Goal: Task Accomplishment & Management: Manage account settings

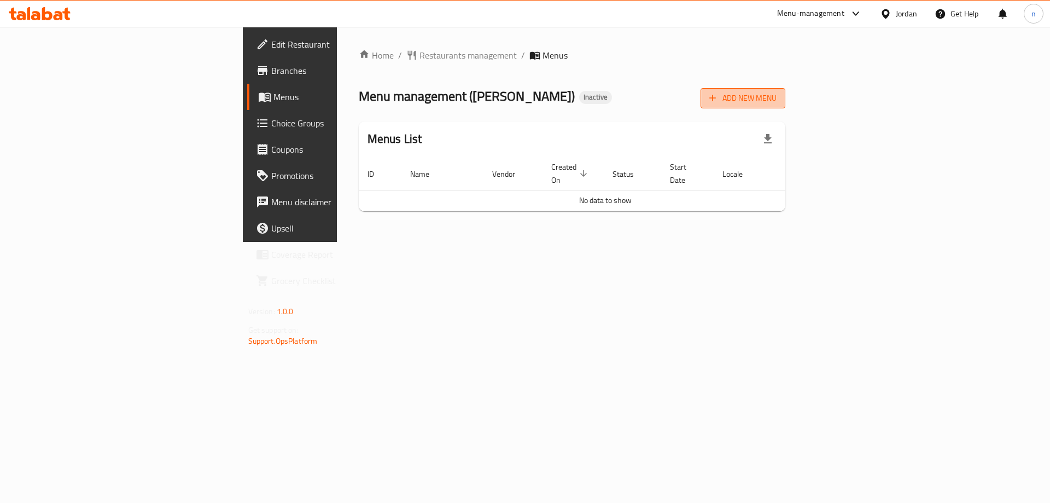
click at [777, 97] on span "Add New Menu" at bounding box center [742, 98] width 67 height 14
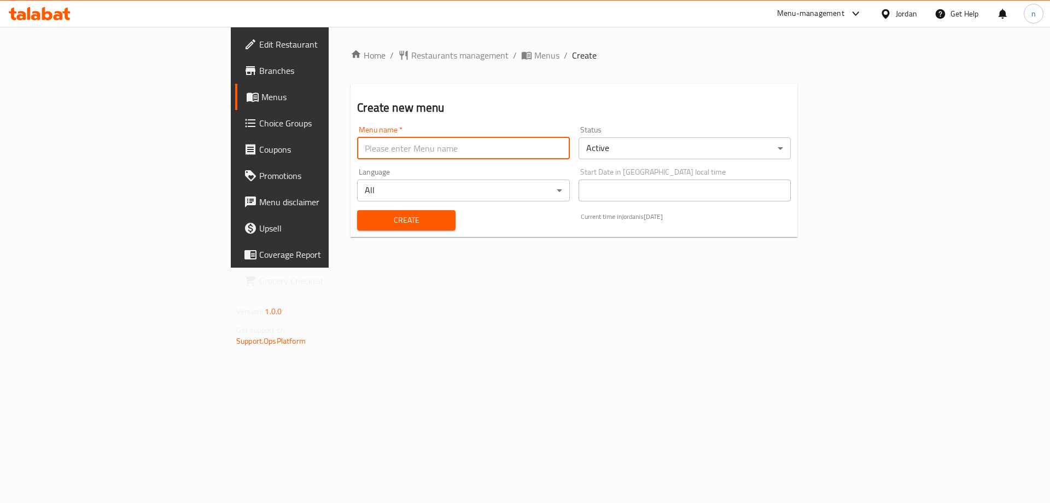
click at [357, 141] on input "text" at bounding box center [463, 148] width 212 height 22
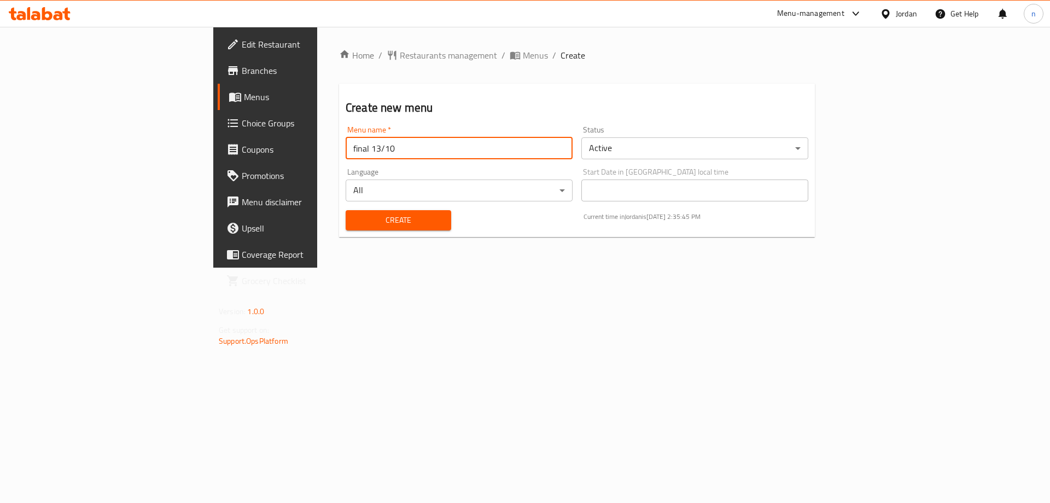
type input "final 13/10"
click at [346, 210] on button "Create" at bounding box center [399, 220] width 106 height 20
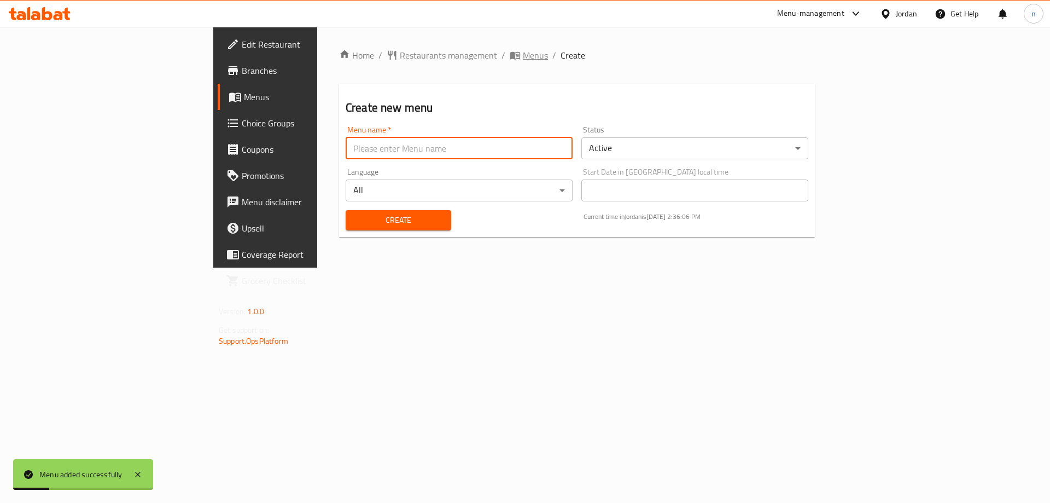
click at [523, 56] on span "Menus" at bounding box center [535, 55] width 25 height 13
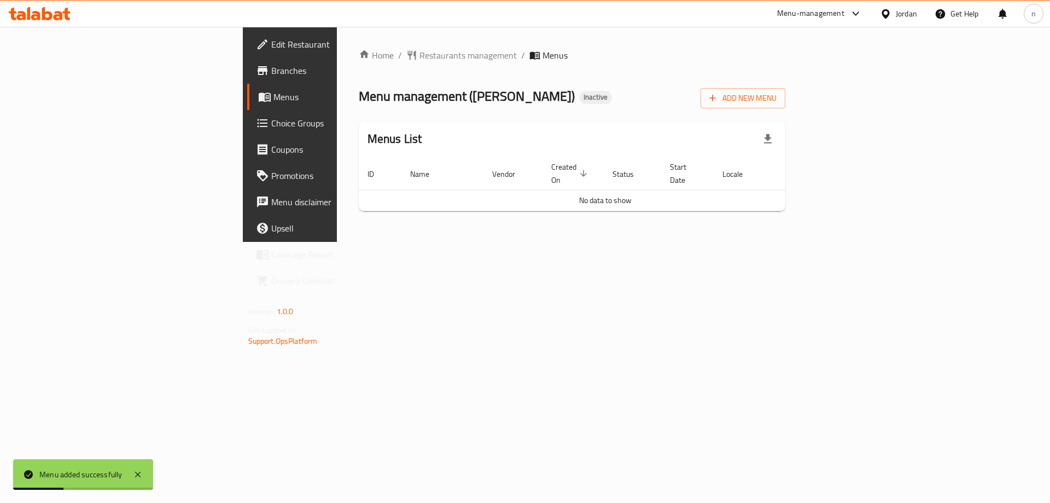
click at [786, 86] on div "Add New Menu" at bounding box center [743, 96] width 85 height 25
click at [777, 94] on span "Add New Menu" at bounding box center [742, 98] width 67 height 14
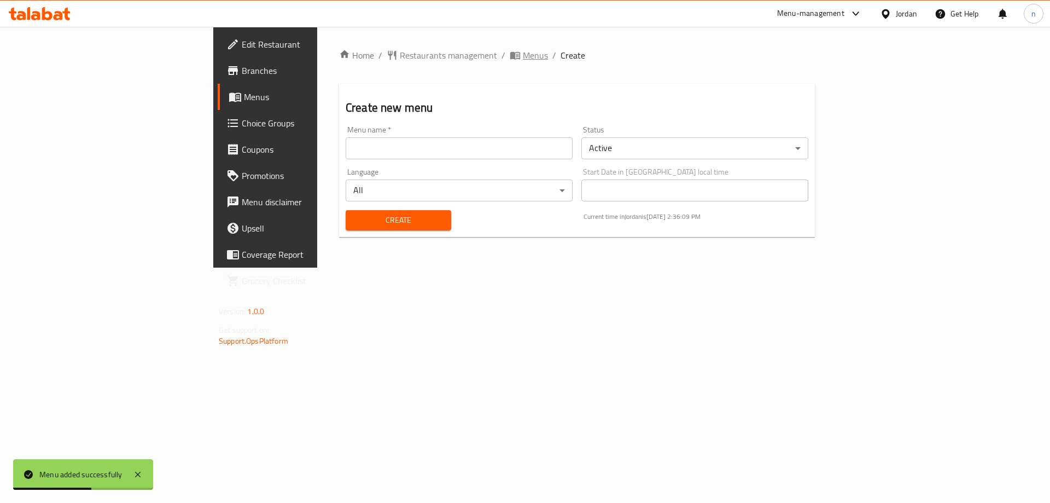
click at [523, 56] on span "Menus" at bounding box center [535, 55] width 25 height 13
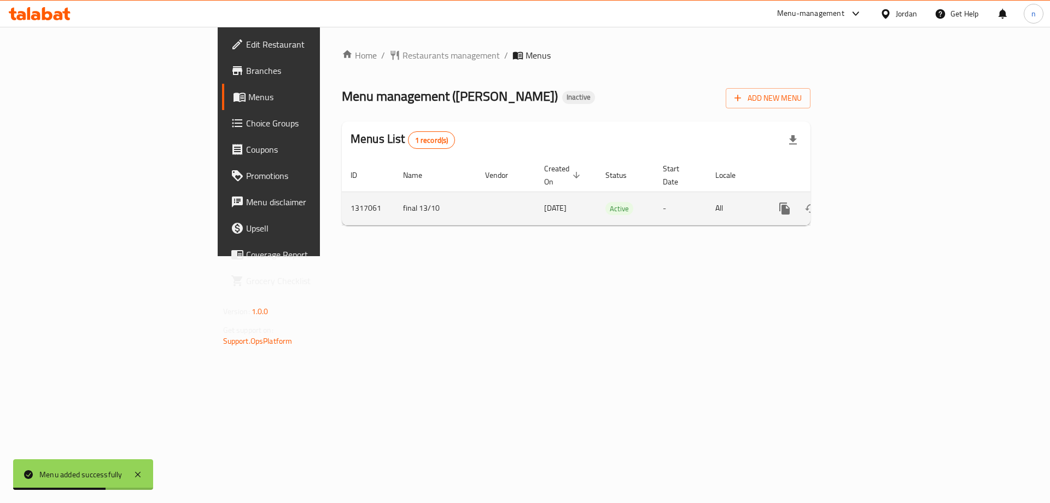
click at [877, 195] on link "enhanced table" at bounding box center [864, 208] width 26 height 26
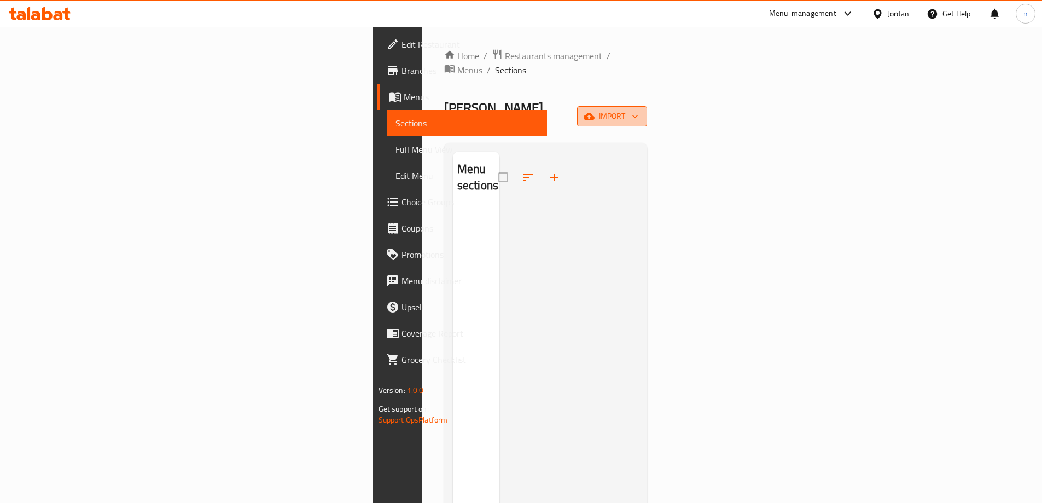
click at [638, 109] on span "import" at bounding box center [612, 116] width 53 height 14
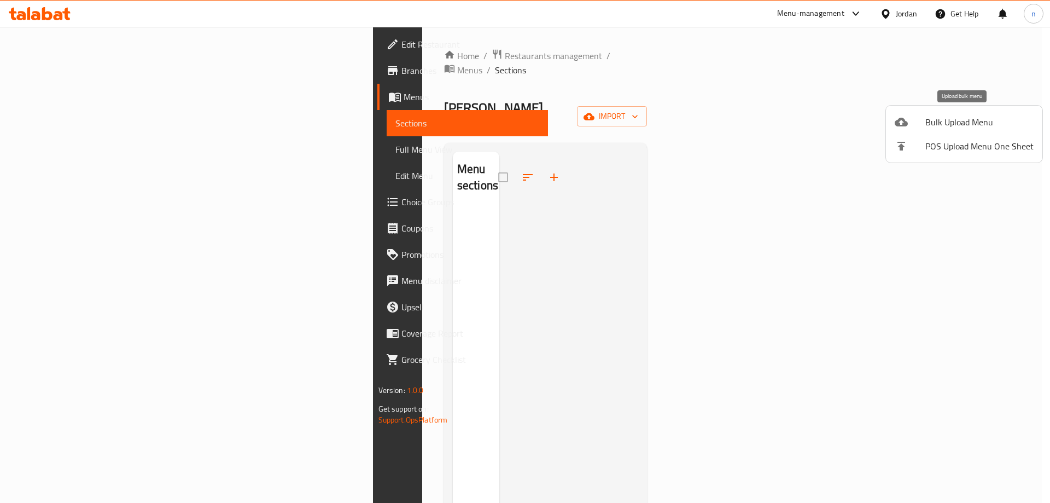
click at [908, 122] on div at bounding box center [910, 121] width 31 height 13
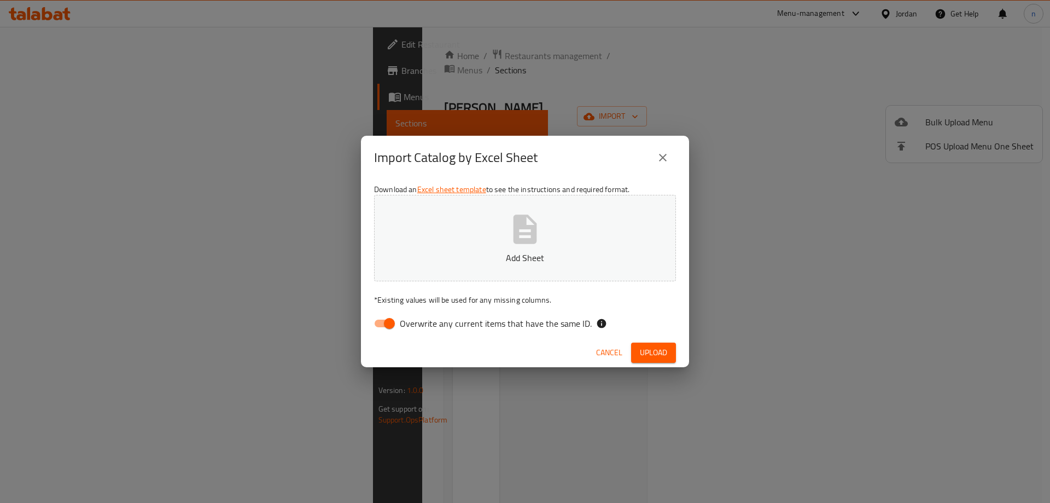
click at [381, 323] on input "Overwrite any current items that have the same ID." at bounding box center [389, 323] width 62 height 21
checkbox input "false"
click at [450, 251] on p "Add Sheet" at bounding box center [525, 257] width 268 height 13
click at [659, 350] on span "Upload" at bounding box center [653, 353] width 27 height 14
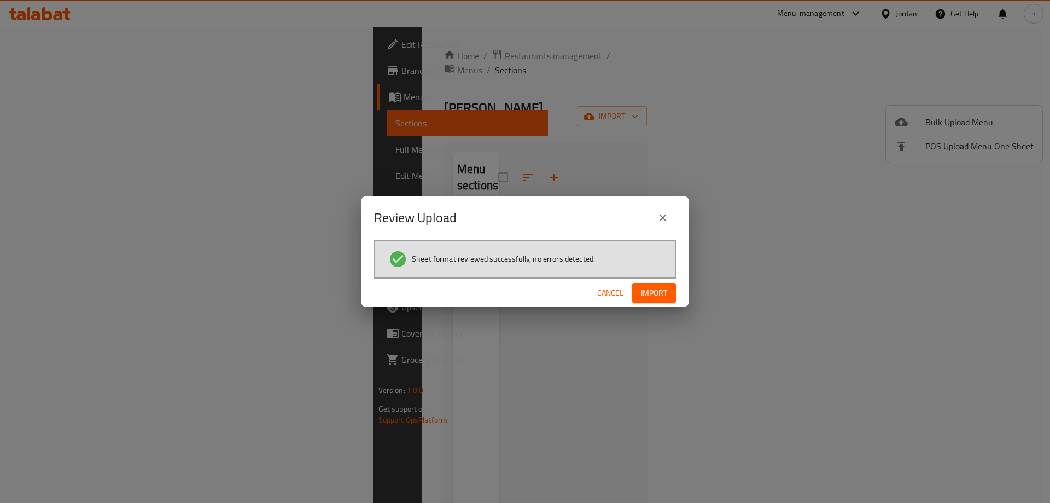
click at [655, 299] on span "Import" at bounding box center [654, 293] width 26 height 14
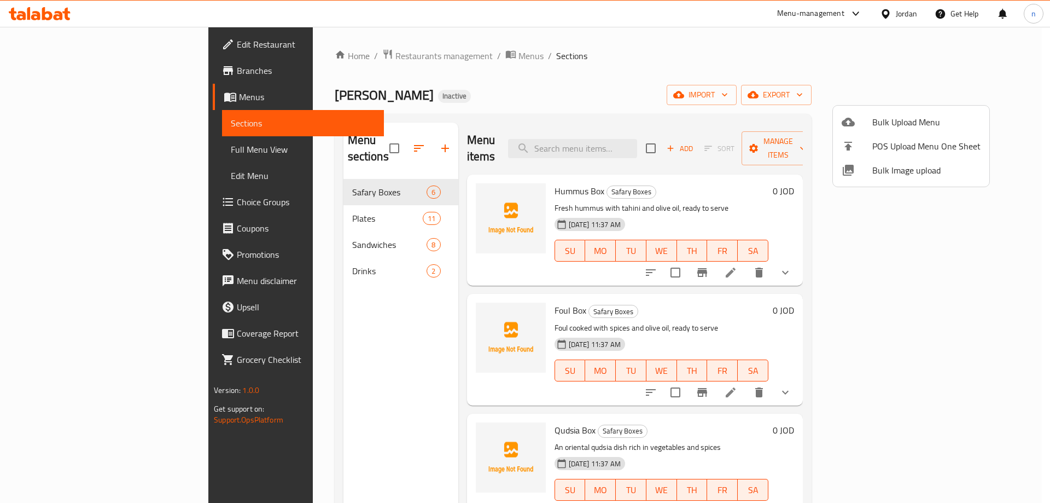
click at [44, 148] on div at bounding box center [525, 251] width 1050 height 503
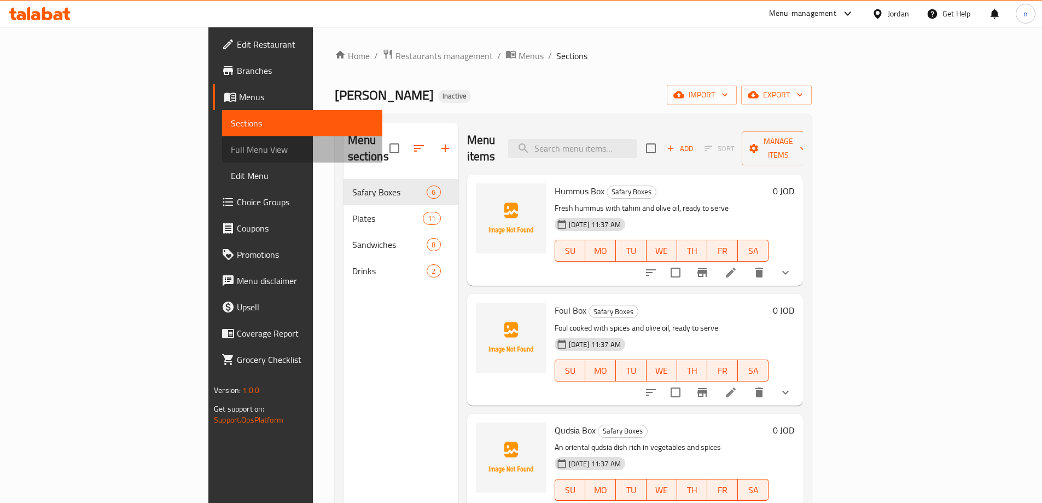
click at [231, 145] on span "Full Menu View" at bounding box center [302, 149] width 143 height 13
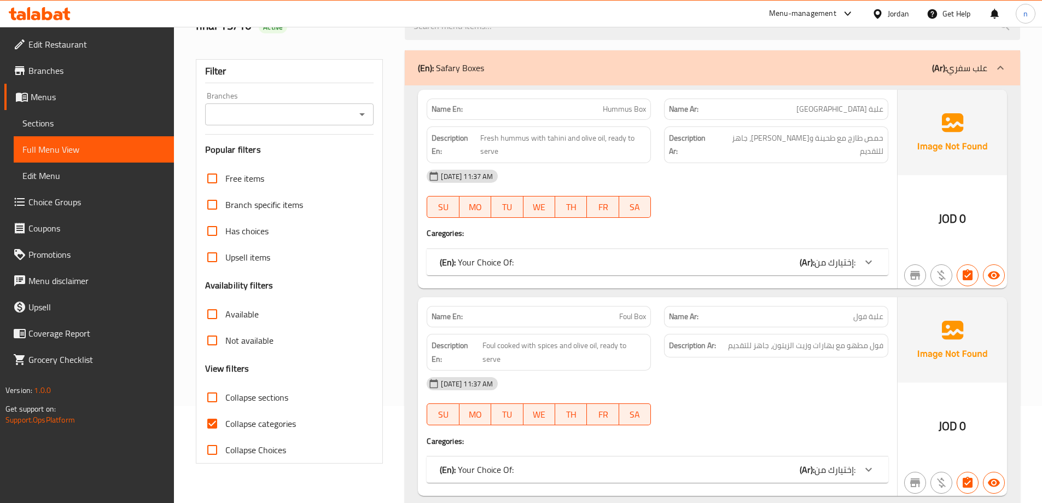
scroll to position [109, 0]
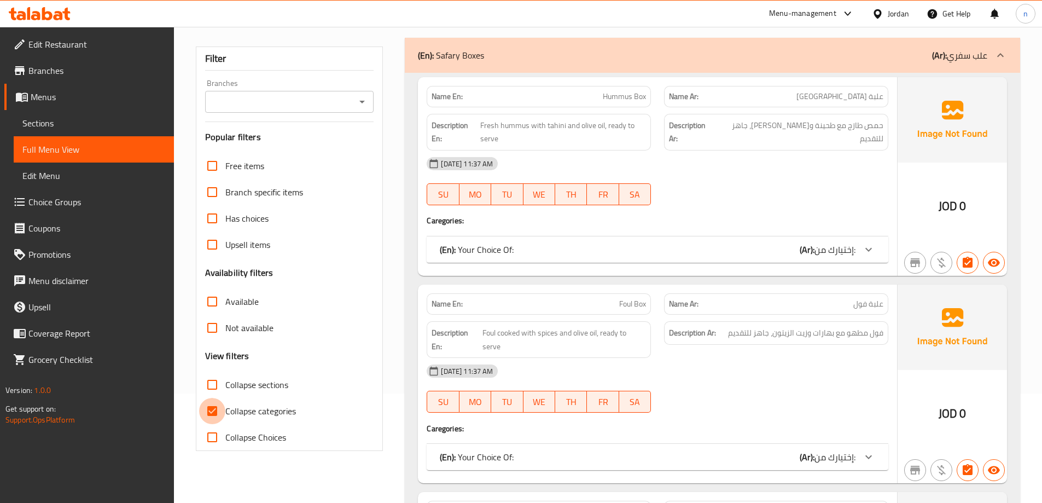
click at [210, 412] on input "Collapse categories" at bounding box center [212, 411] width 26 height 26
checkbox input "false"
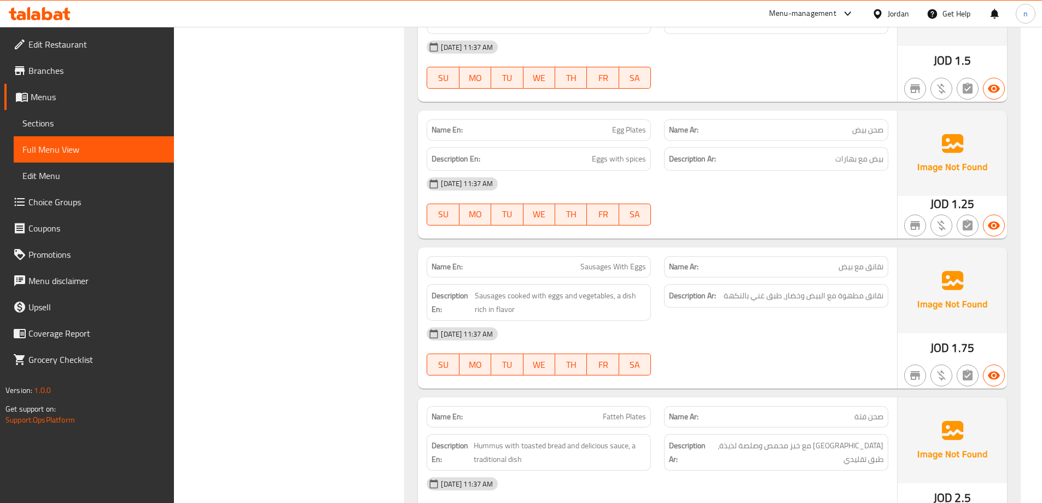
scroll to position [3337, 0]
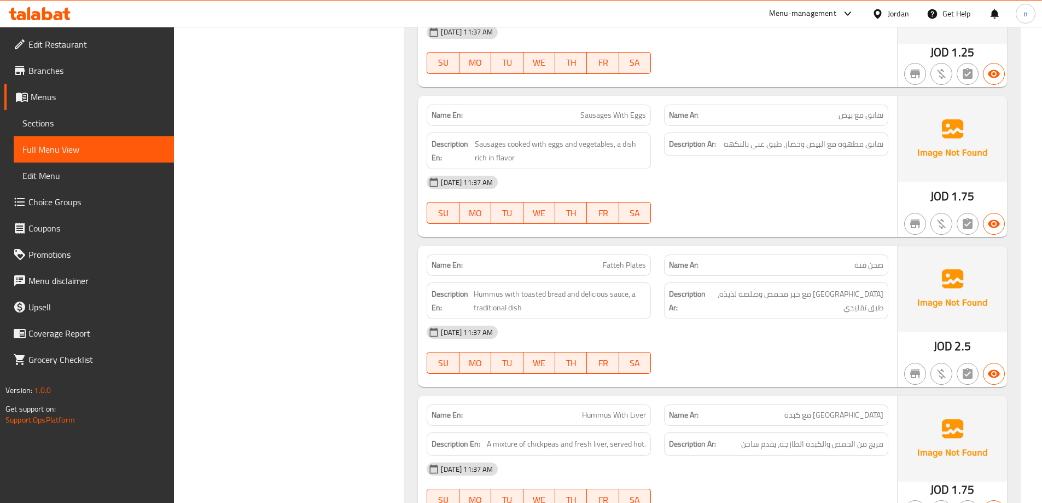
click at [876, 114] on span "نقانق مع بيض" at bounding box center [861, 114] width 45 height 11
click at [877, 114] on span "نقانق مع بيض" at bounding box center [861, 114] width 45 height 11
copy span "نقانق"
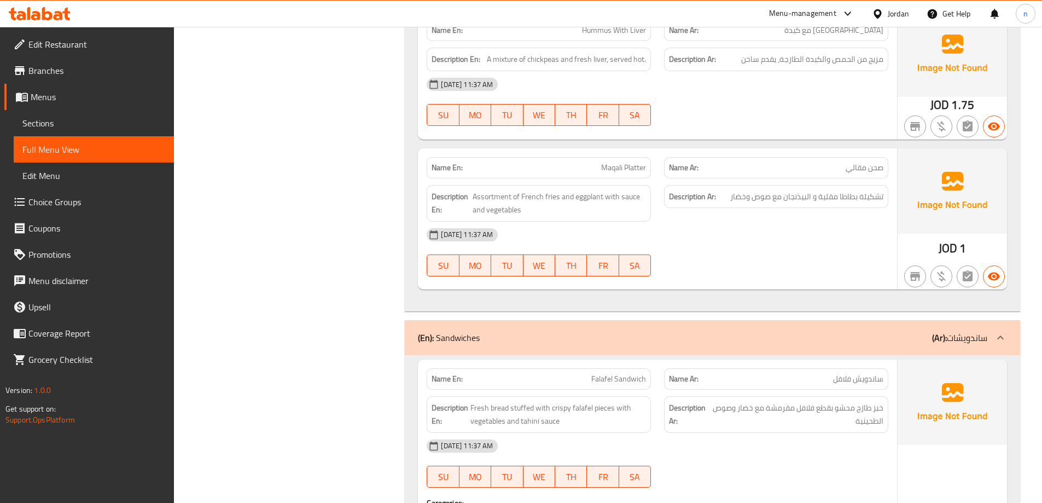
scroll to position [3577, 0]
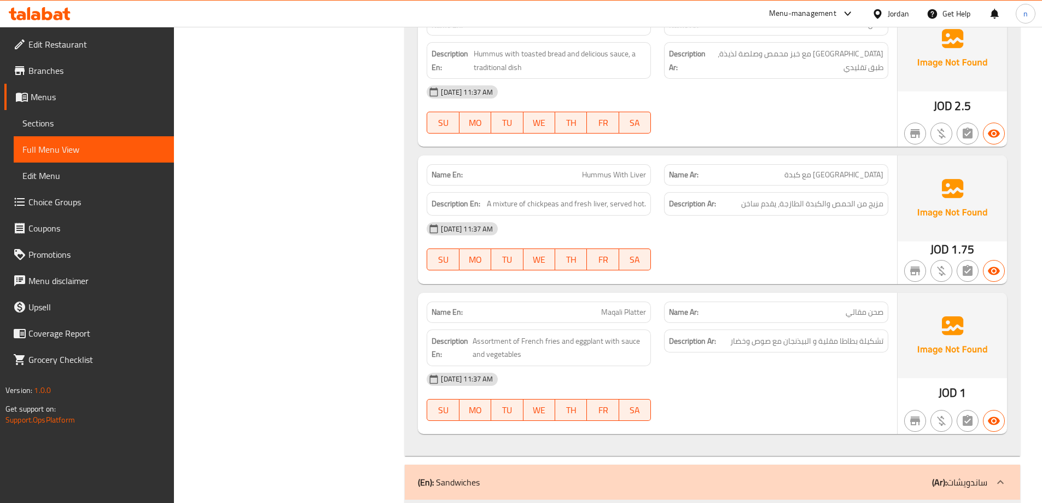
drag, startPoint x: 822, startPoint y: 291, endPoint x: 737, endPoint y: 237, distance: 101.1
click at [737, 237] on div "[DATE] 11:37 AM" at bounding box center [657, 229] width 475 height 26
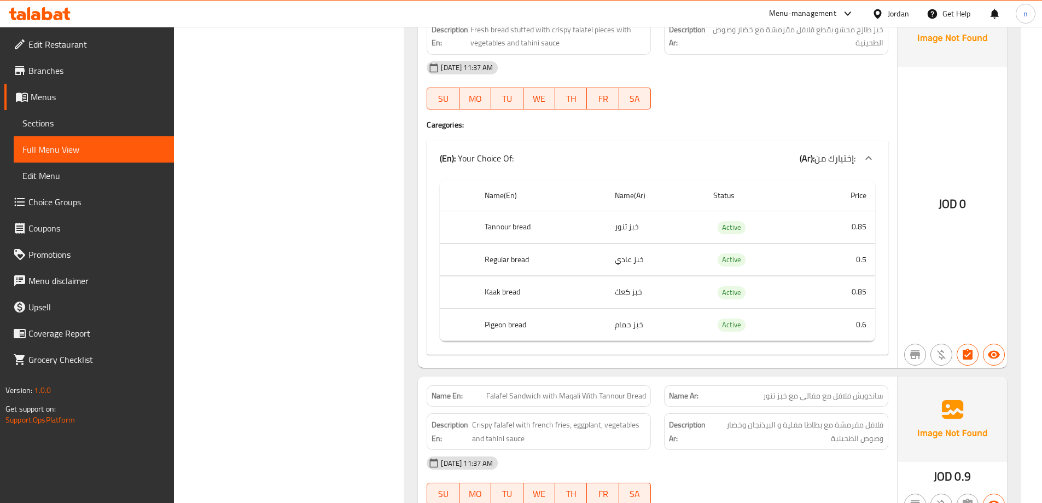
scroll to position [4124, 0]
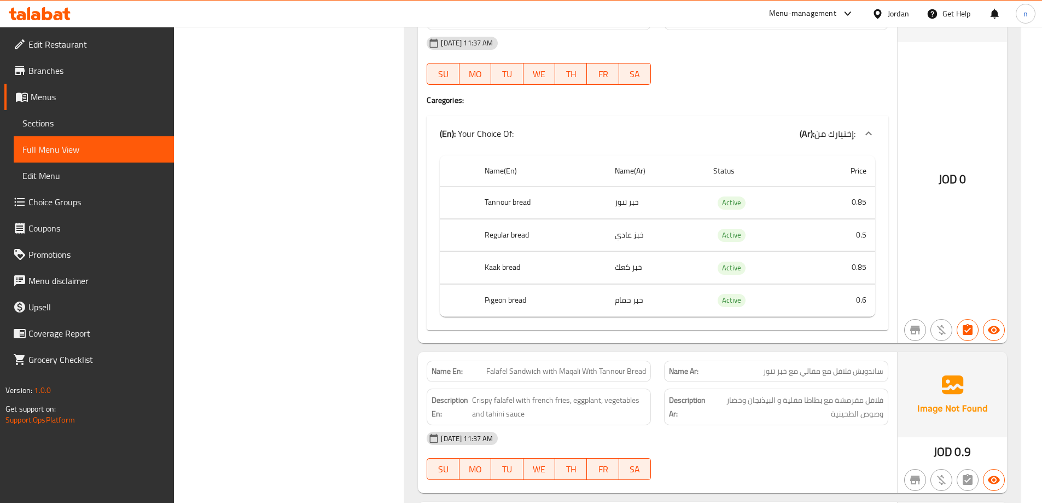
click at [632, 304] on td "خبز حمام" at bounding box center [655, 300] width 98 height 32
click at [502, 303] on th "Pigeon bread" at bounding box center [541, 300] width 130 height 32
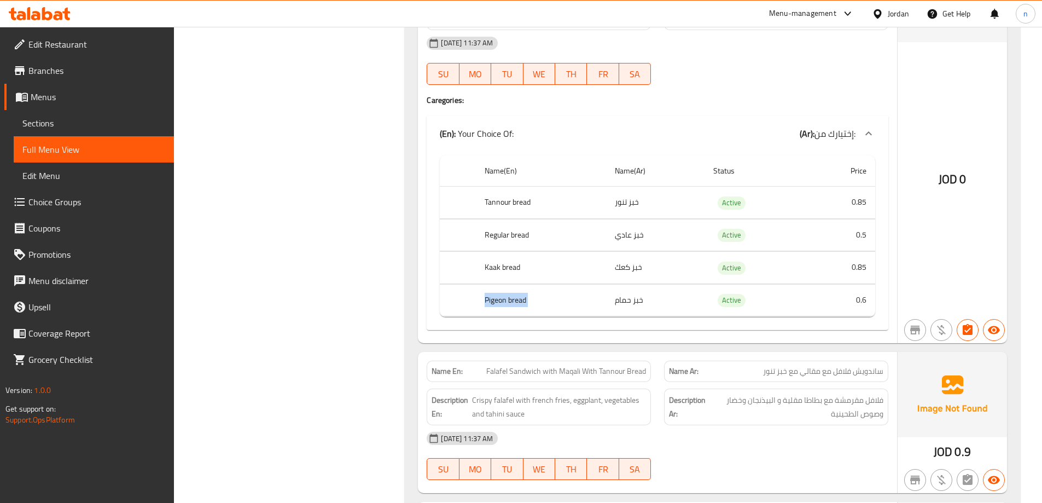
click at [502, 303] on th "Pigeon bread" at bounding box center [541, 300] width 130 height 32
click at [86, 196] on span "Choice Groups" at bounding box center [96, 201] width 137 height 13
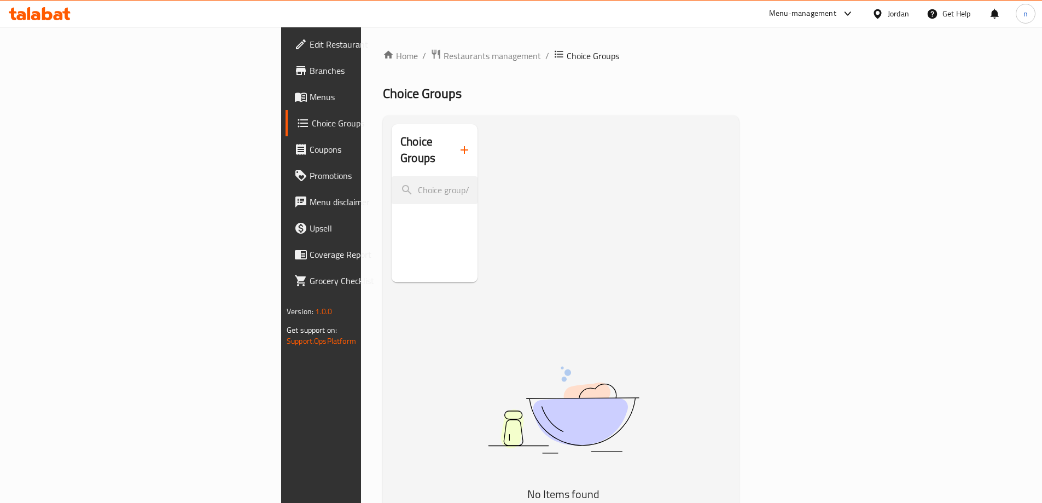
click at [312, 124] on span "Choice Groups" at bounding box center [379, 123] width 135 height 13
click at [310, 96] on span "Menus" at bounding box center [378, 96] width 137 height 13
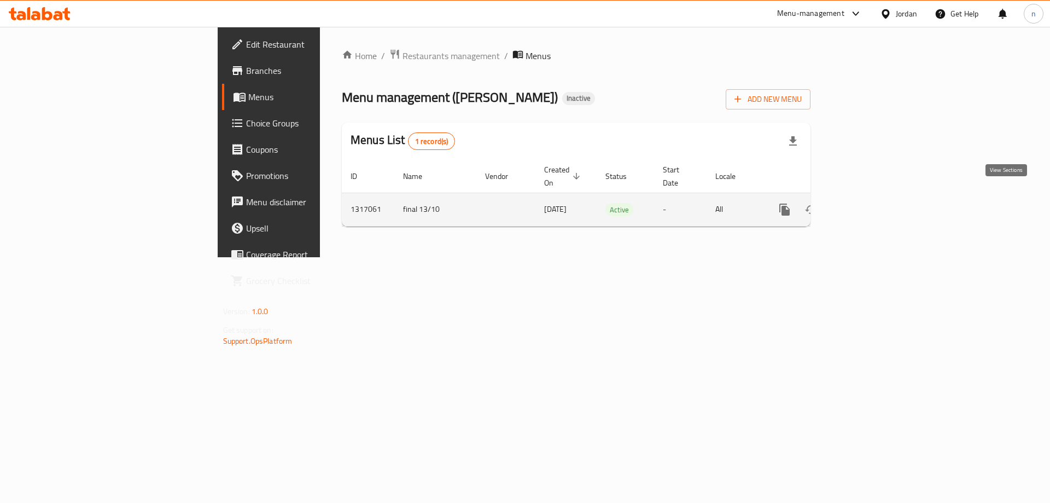
click at [870, 203] on icon "enhanced table" at bounding box center [863, 209] width 13 height 13
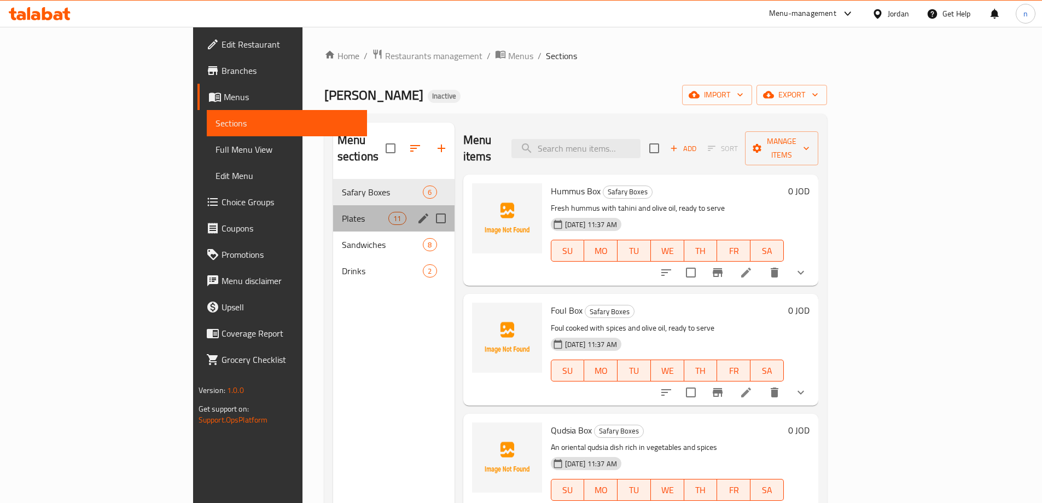
click at [351, 210] on div "Plates 11" at bounding box center [393, 218] width 121 height 26
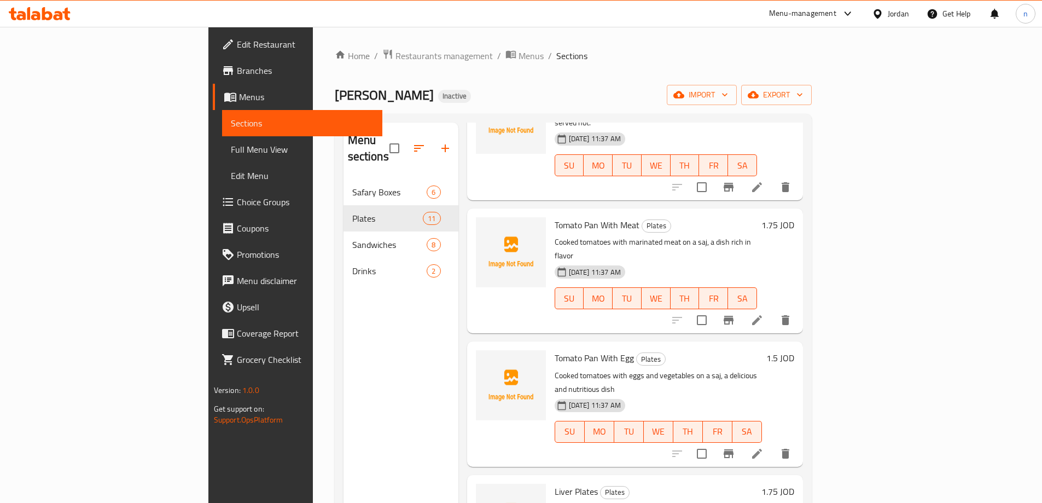
scroll to position [438, 0]
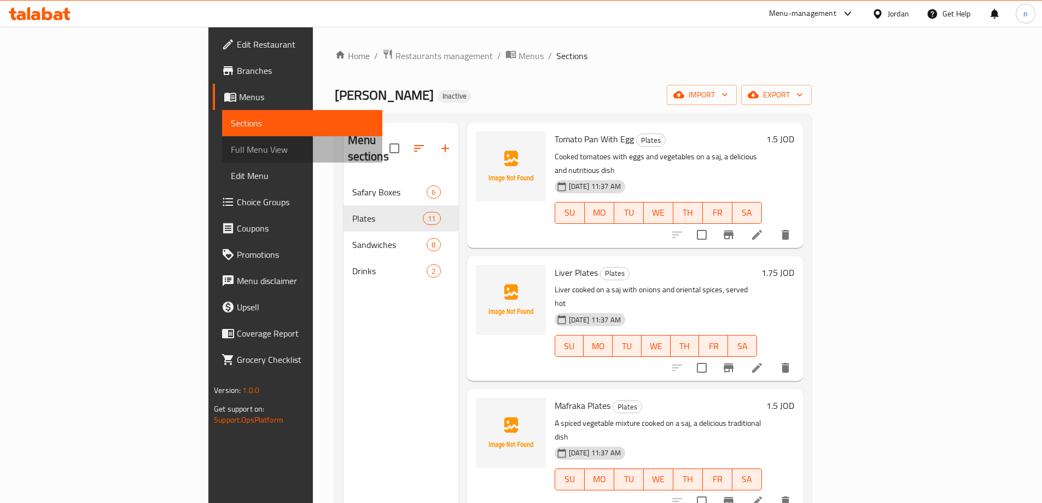
click at [231, 147] on span "Full Menu View" at bounding box center [302, 149] width 143 height 13
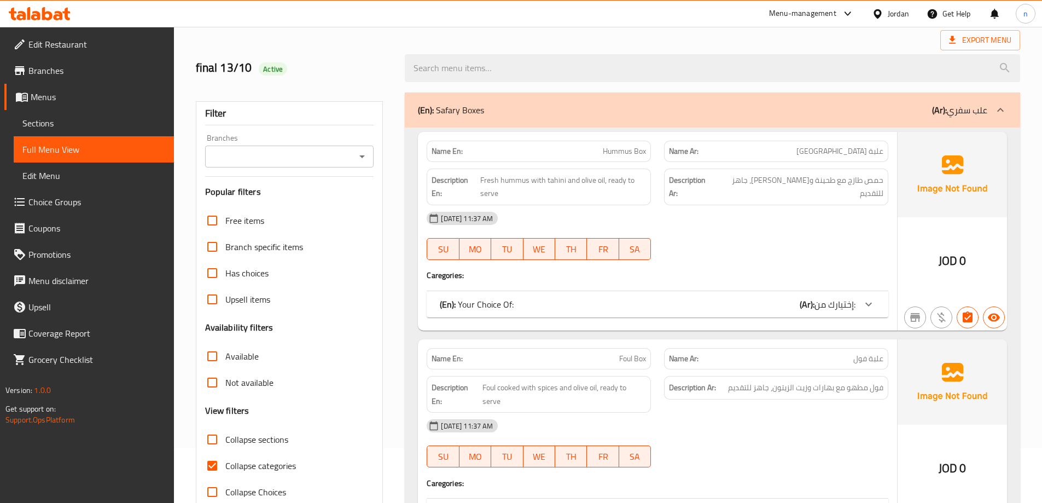
scroll to position [219, 0]
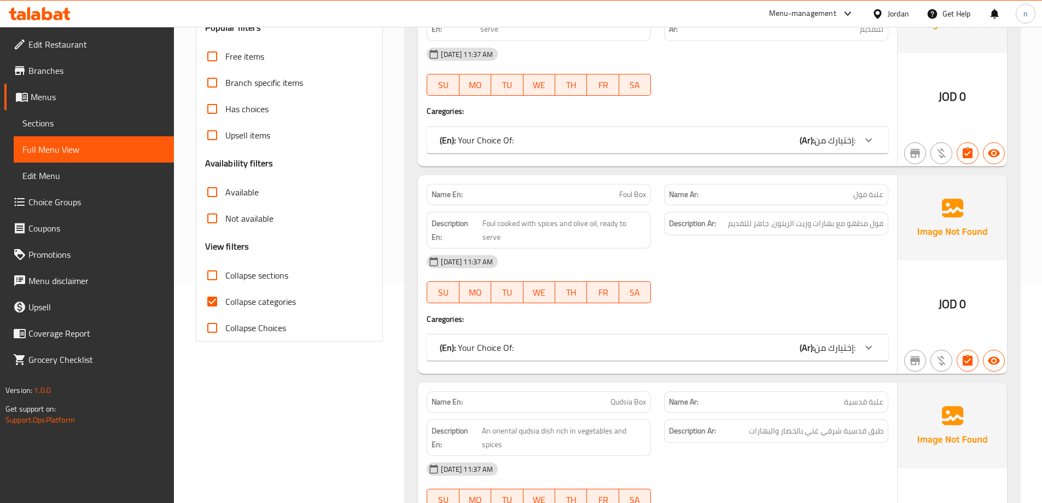
click at [213, 297] on input "Collapse categories" at bounding box center [212, 301] width 26 height 26
checkbox input "false"
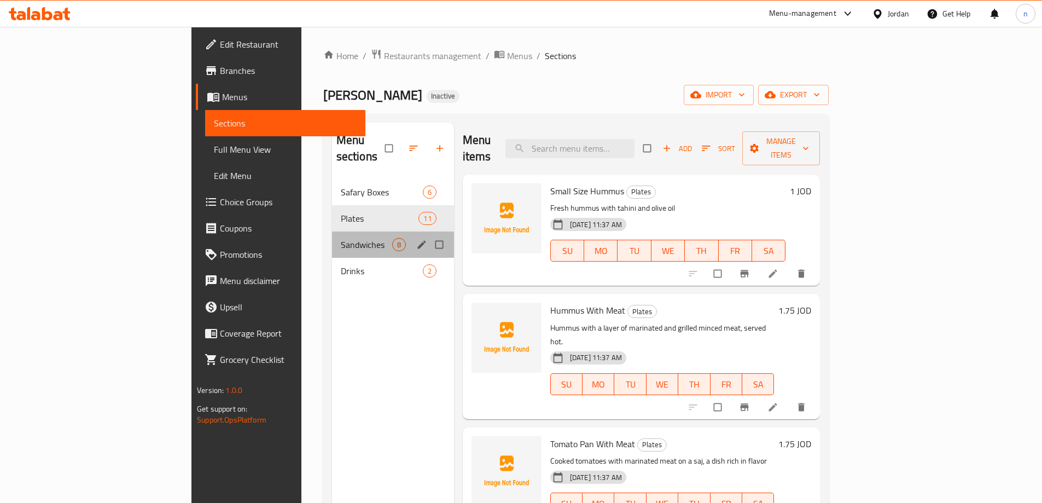
click at [332, 231] on div "Sandwiches 8" at bounding box center [393, 244] width 122 height 26
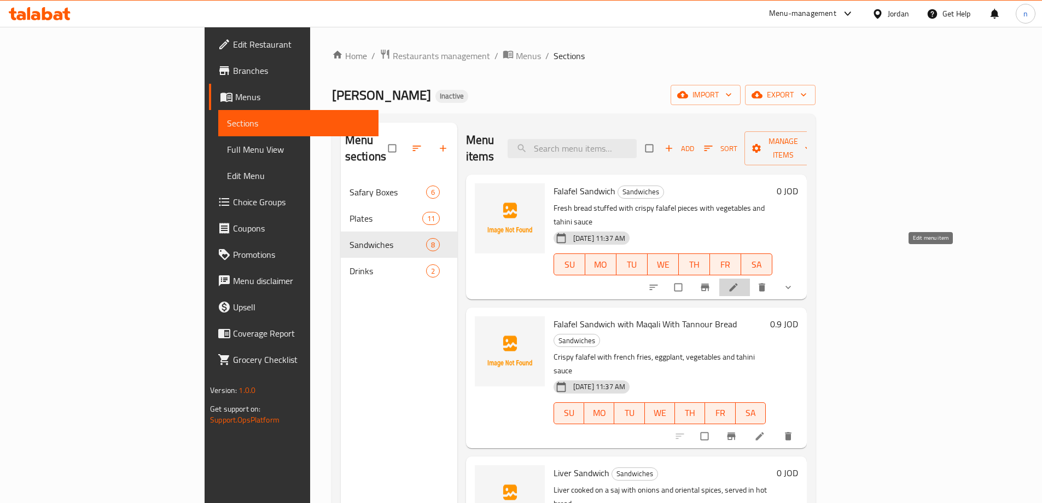
click at [741, 282] on link at bounding box center [734, 287] width 13 height 11
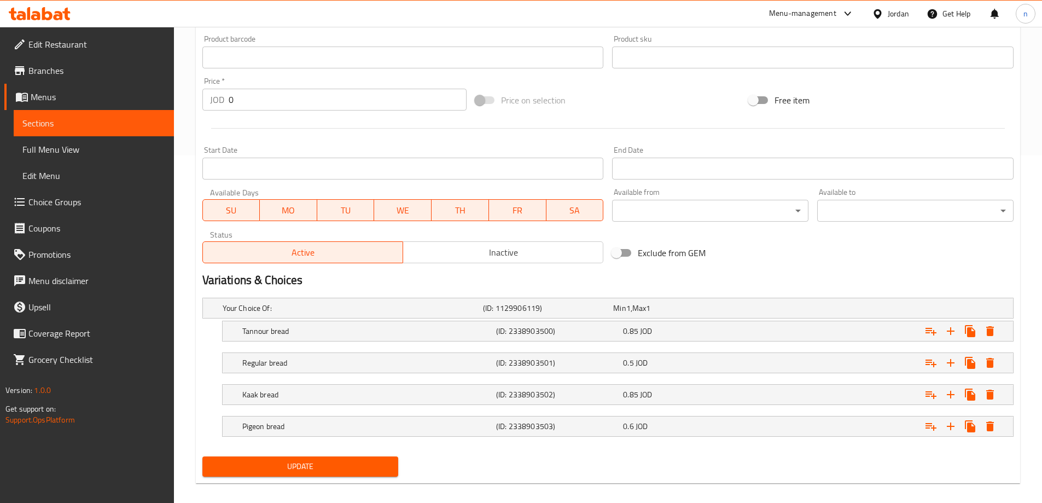
scroll to position [358, 0]
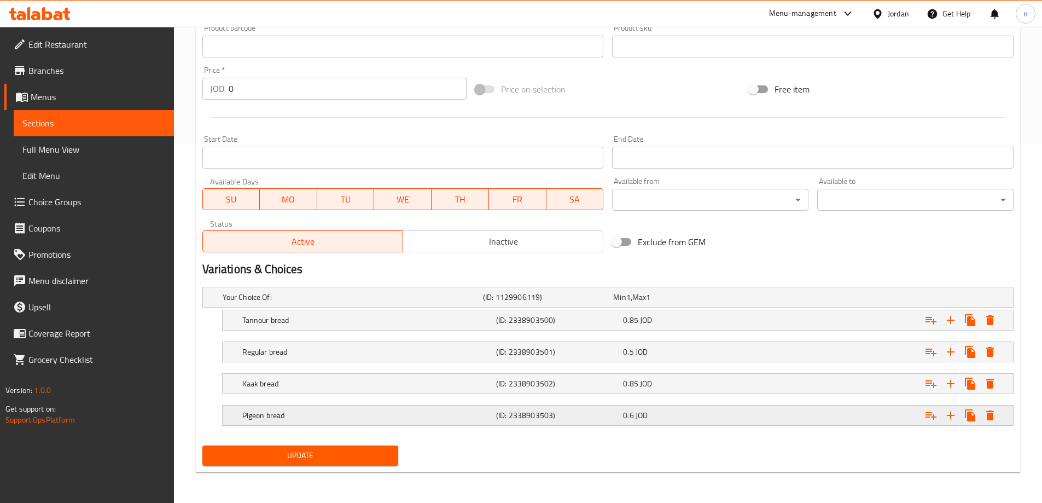
click at [374, 412] on h5 "Pigeon bread" at bounding box center [366, 415] width 249 height 11
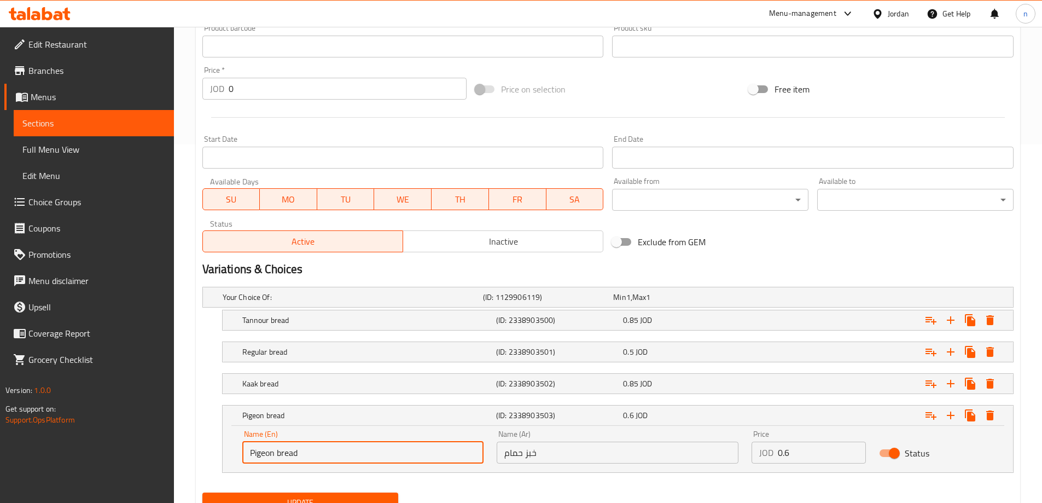
click at [258, 455] on input "Pigeon bread" at bounding box center [363, 452] width 242 height 22
click at [271, 451] on input "Hamam bread" at bounding box center [363, 452] width 242 height 22
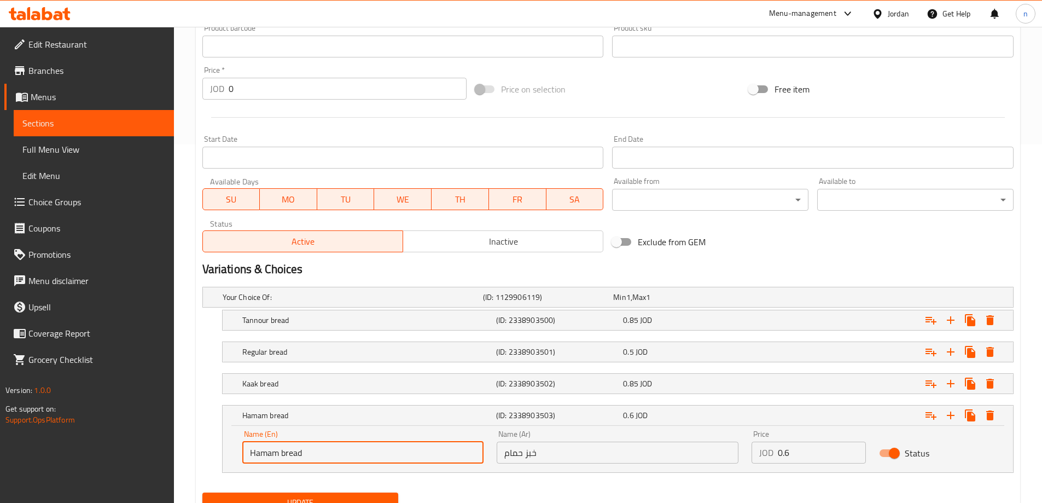
click at [265, 453] on input "Hamam bread" at bounding box center [363, 452] width 242 height 22
paste input "text"
type input "Hamam bread"
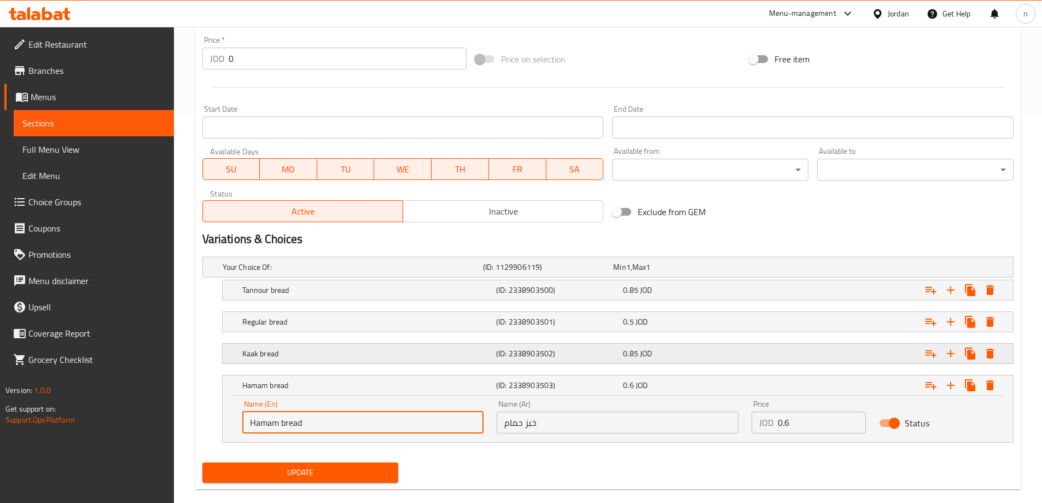
scroll to position [405, 0]
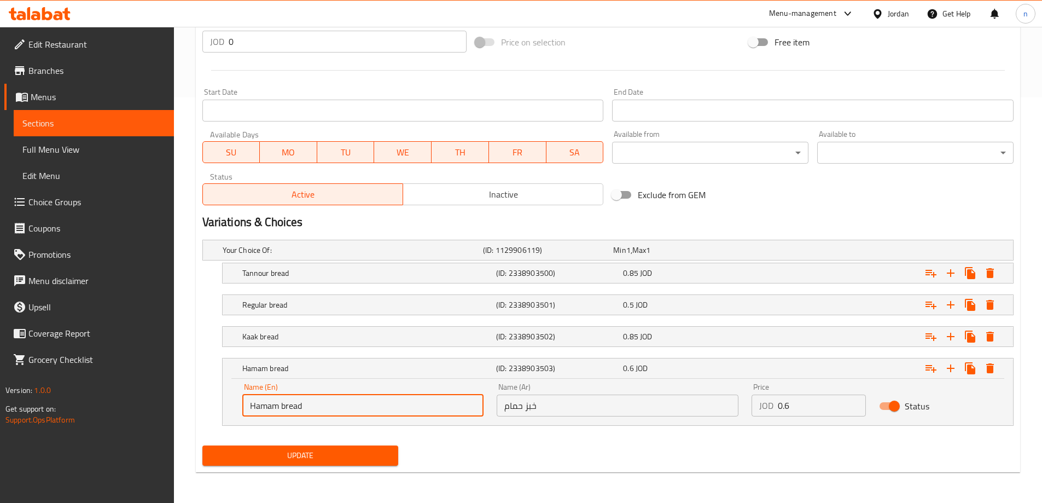
click at [282, 452] on span "Update" at bounding box center [300, 456] width 179 height 14
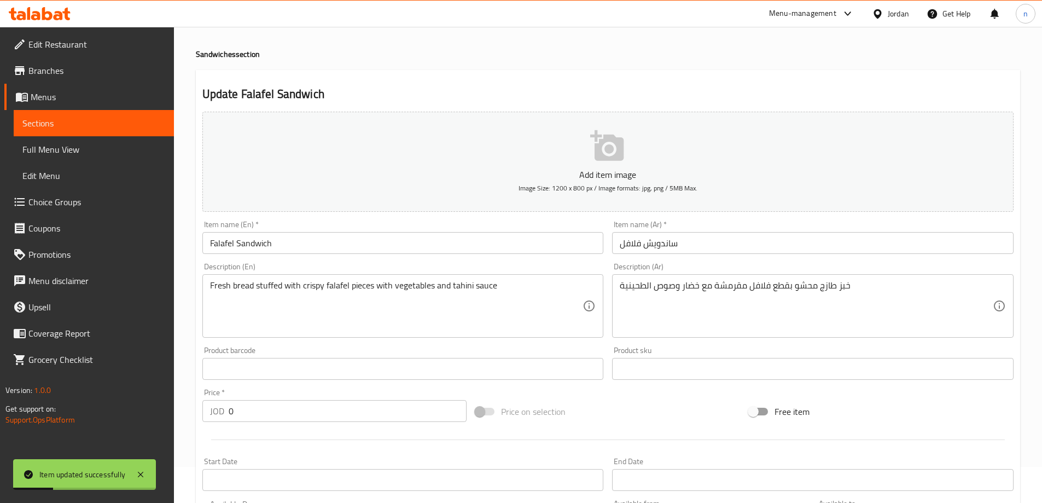
scroll to position [0, 0]
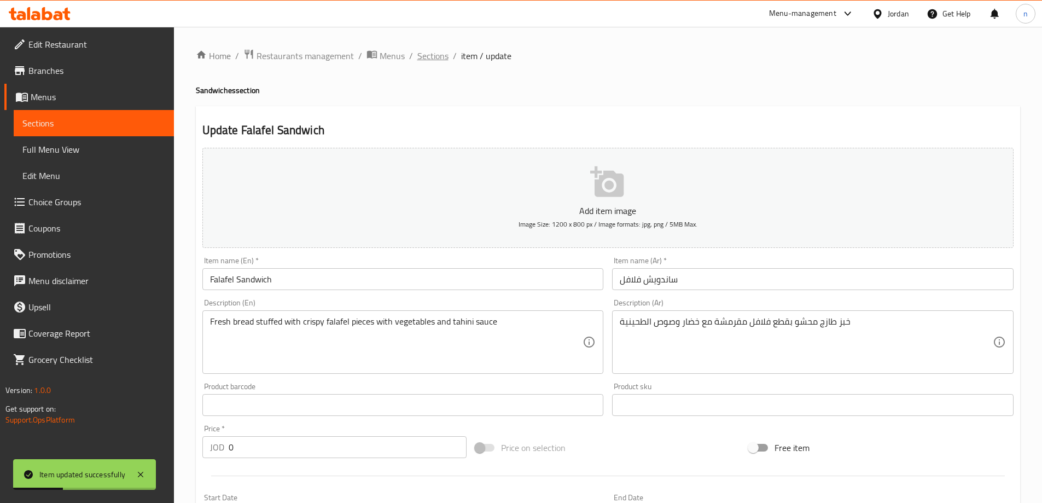
click at [438, 59] on span "Sections" at bounding box center [432, 55] width 31 height 13
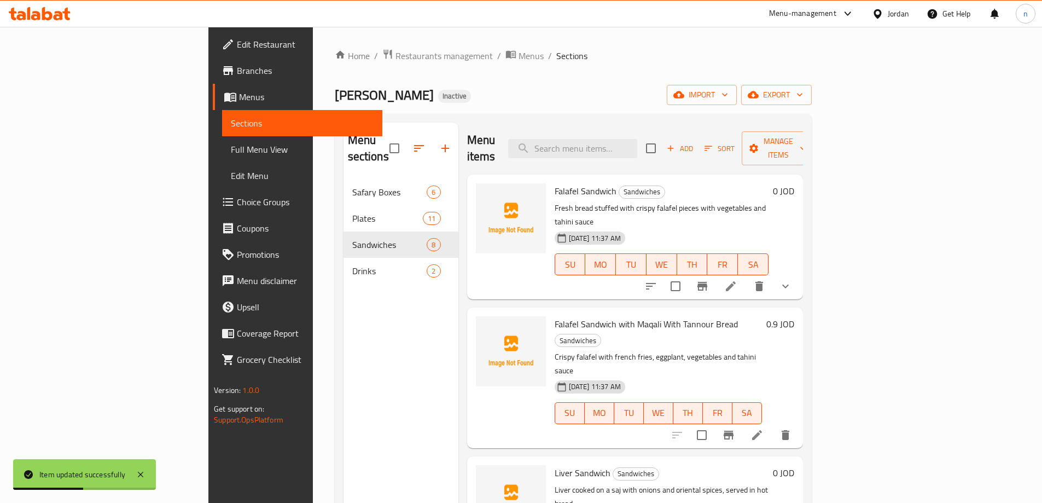
click at [772, 425] on li at bounding box center [757, 435] width 31 height 20
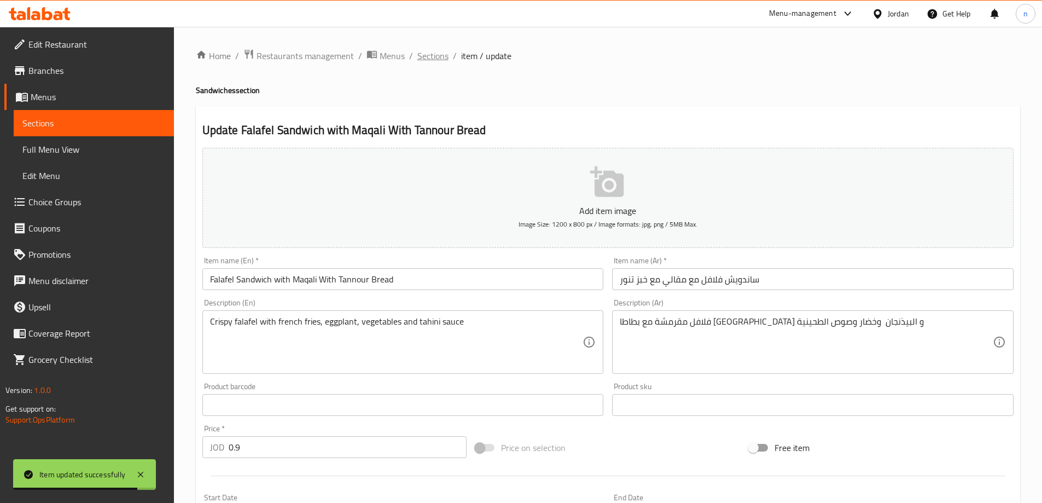
click at [423, 59] on span "Sections" at bounding box center [432, 55] width 31 height 13
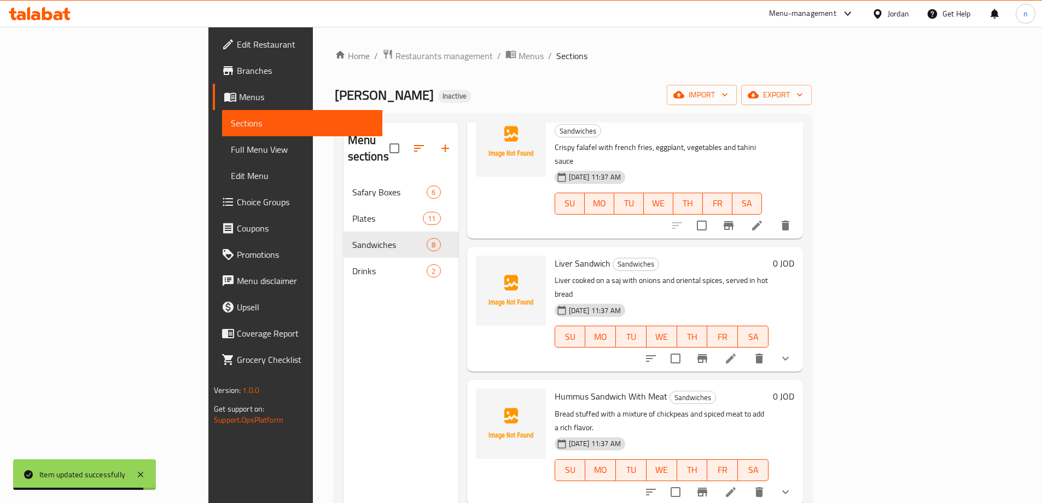
scroll to position [219, 0]
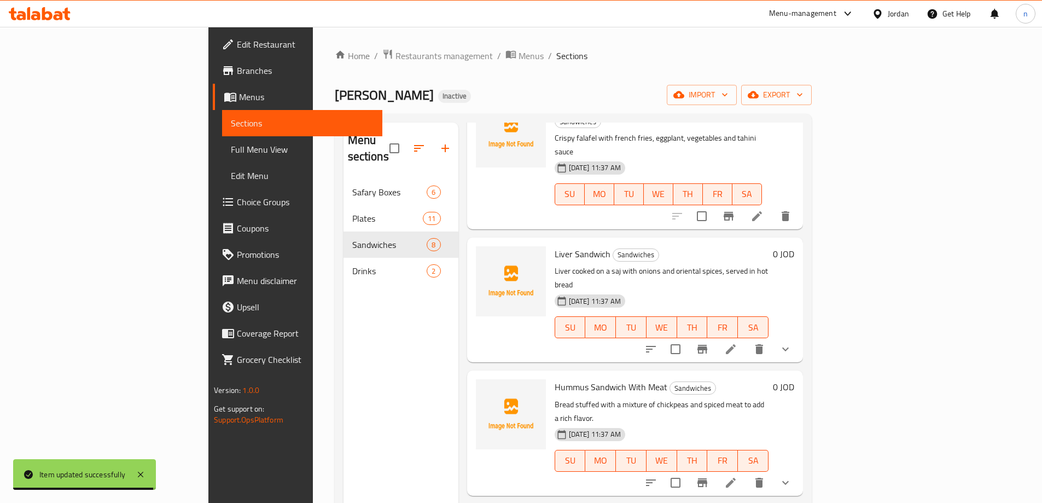
click at [736, 344] on icon at bounding box center [731, 349] width 10 height 10
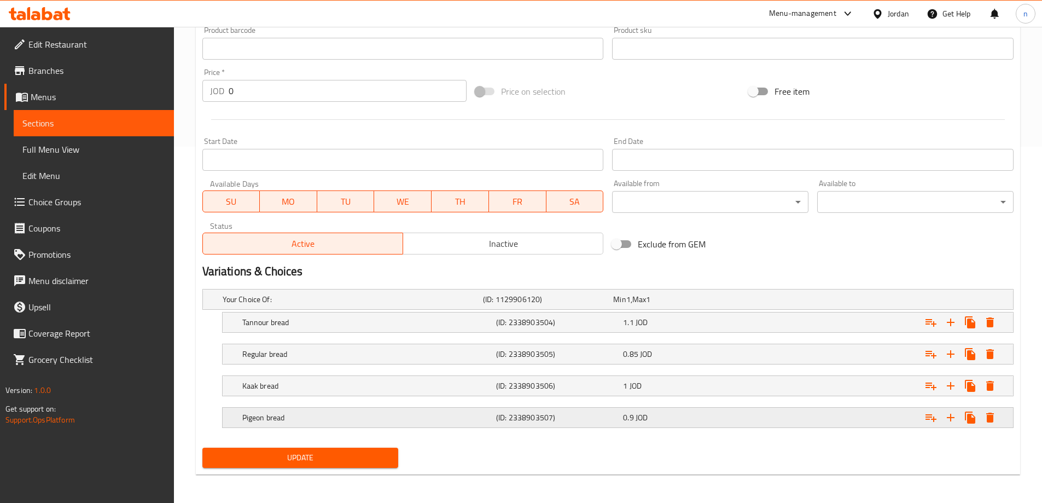
scroll to position [358, 0]
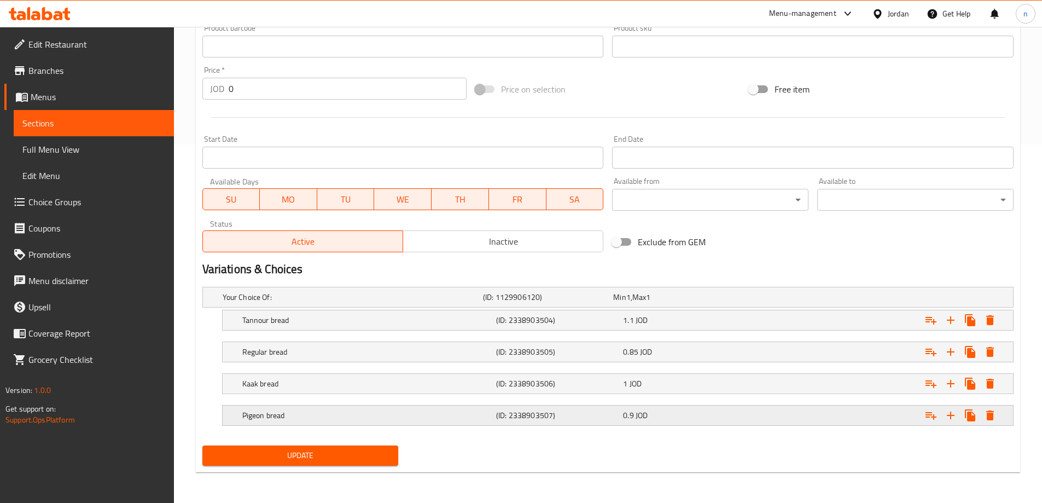
click at [333, 409] on div "Pigeon bread" at bounding box center [367, 415] width 254 height 15
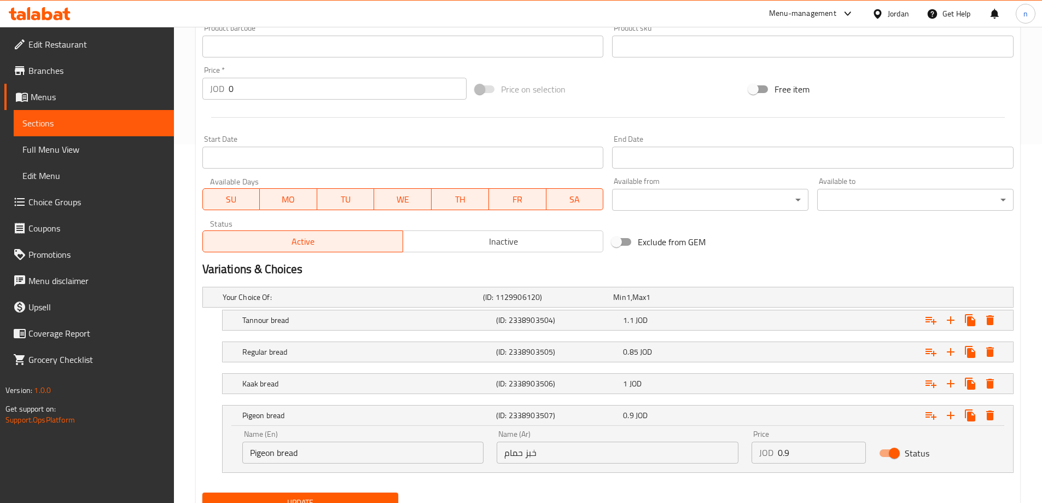
click at [263, 453] on input "Pigeon bread" at bounding box center [363, 452] width 242 height 22
paste input "Hamam"
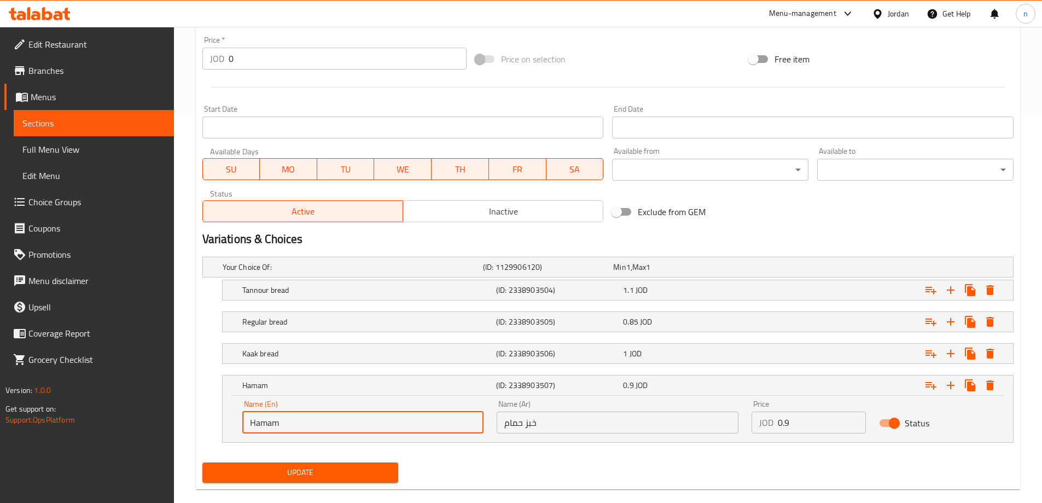
scroll to position [405, 0]
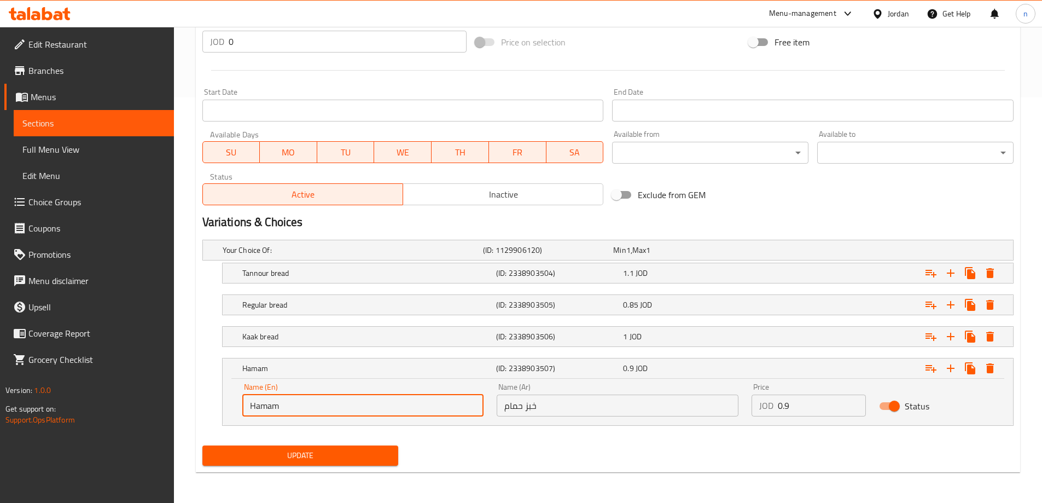
click at [296, 411] on input "Hamam" at bounding box center [363, 405] width 242 height 22
type input "Hamam bread"
click at [305, 409] on input "Hamam bread" at bounding box center [363, 405] width 242 height 22
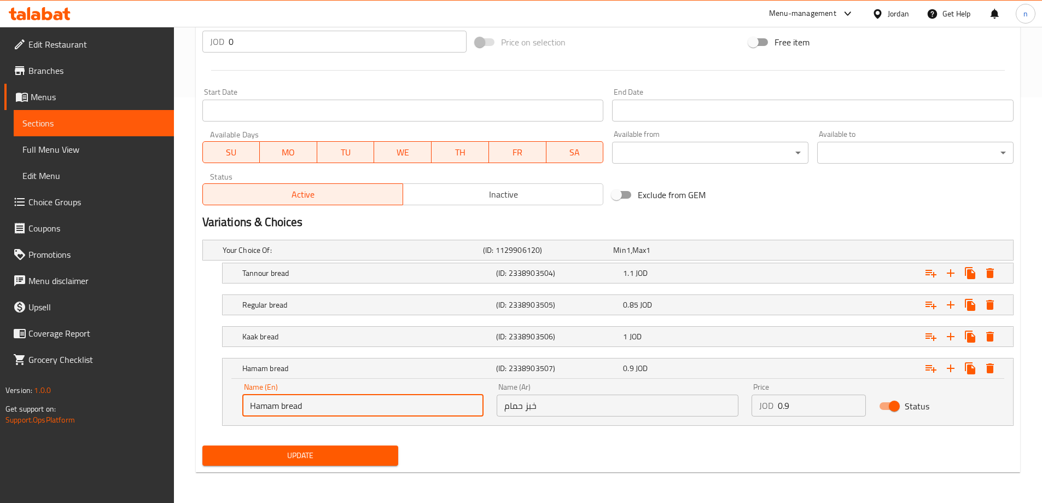
click at [308, 460] on span "Update" at bounding box center [300, 456] width 179 height 14
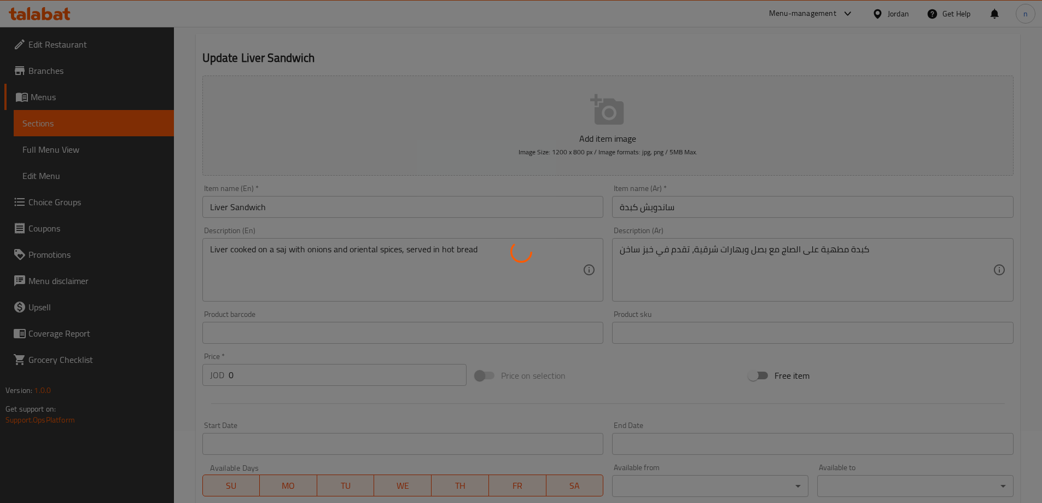
scroll to position [0, 0]
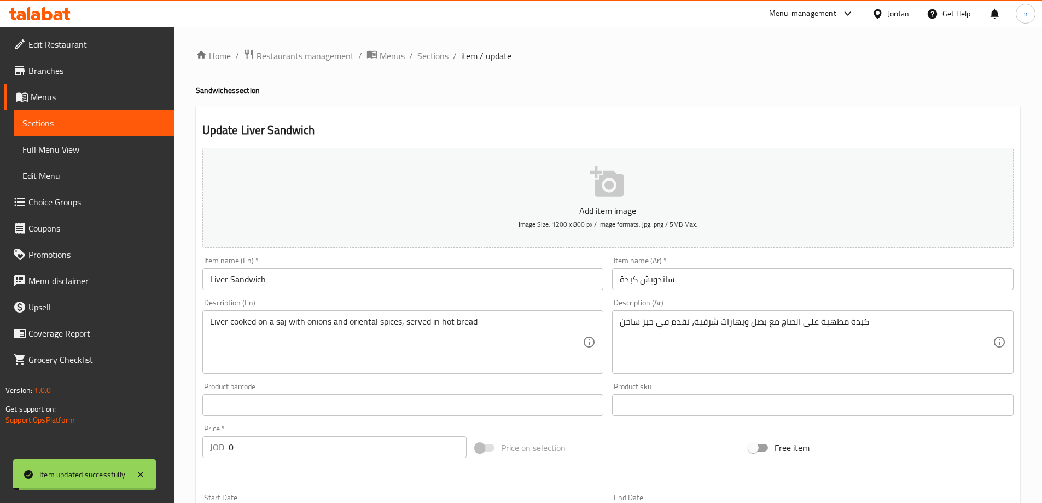
click at [434, 56] on span "Sections" at bounding box center [432, 55] width 31 height 13
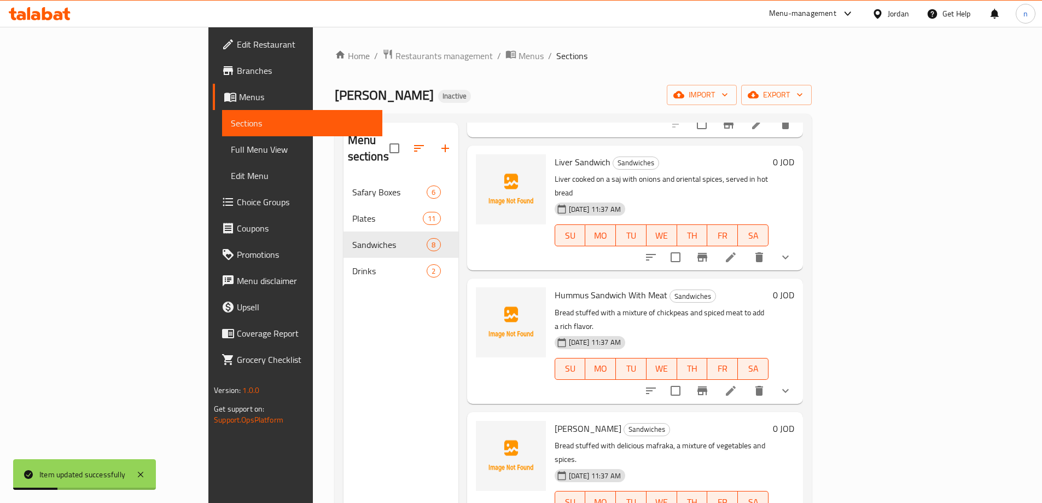
scroll to position [328, 0]
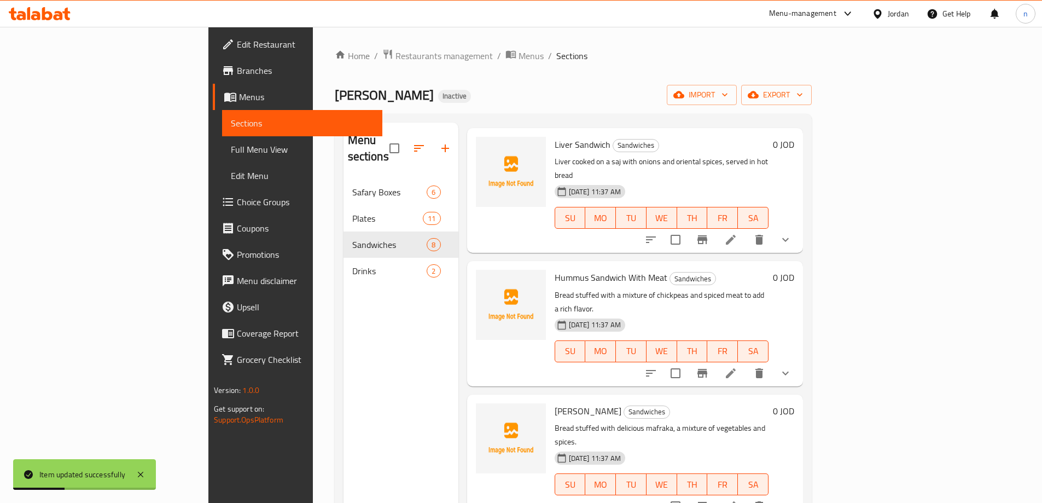
click at [737, 367] on icon at bounding box center [730, 373] width 13 height 13
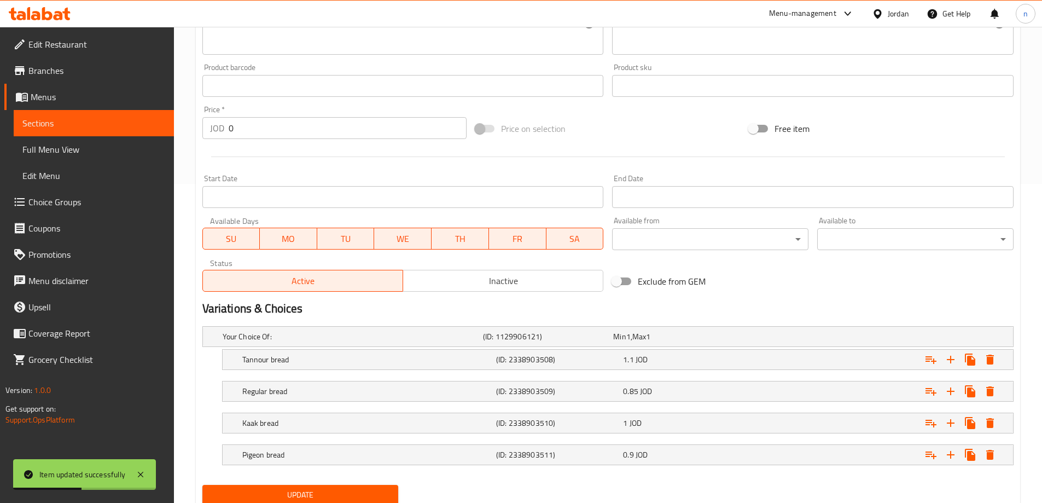
scroll to position [358, 0]
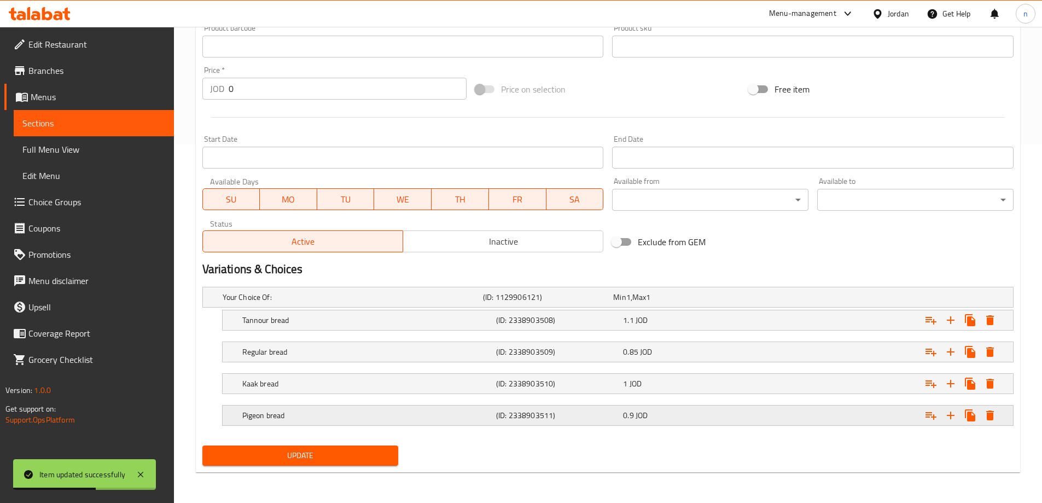
click at [383, 414] on h5 "Pigeon bread" at bounding box center [366, 415] width 249 height 11
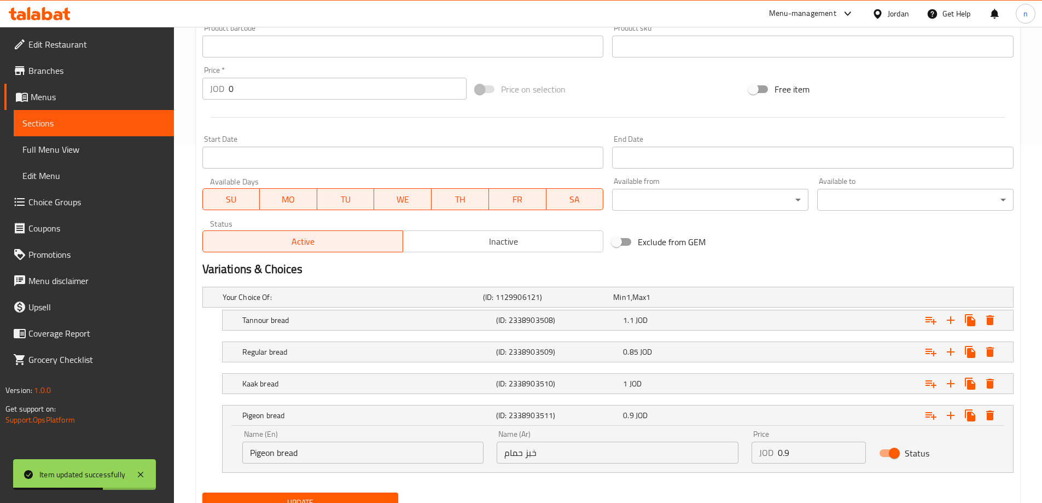
scroll to position [405, 0]
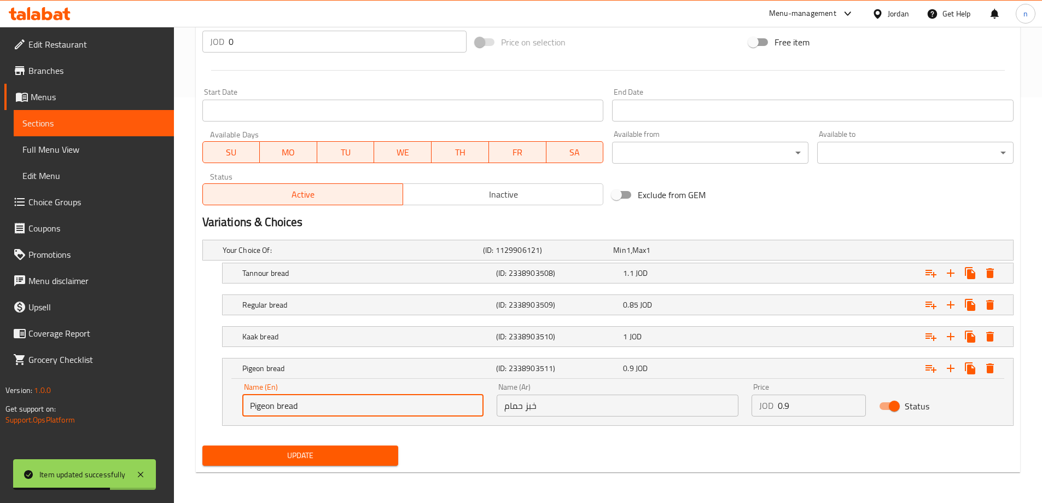
click at [309, 408] on input "Pigeon bread" at bounding box center [363, 405] width 242 height 22
paste input "Hamam"
type input "Hamam bread"
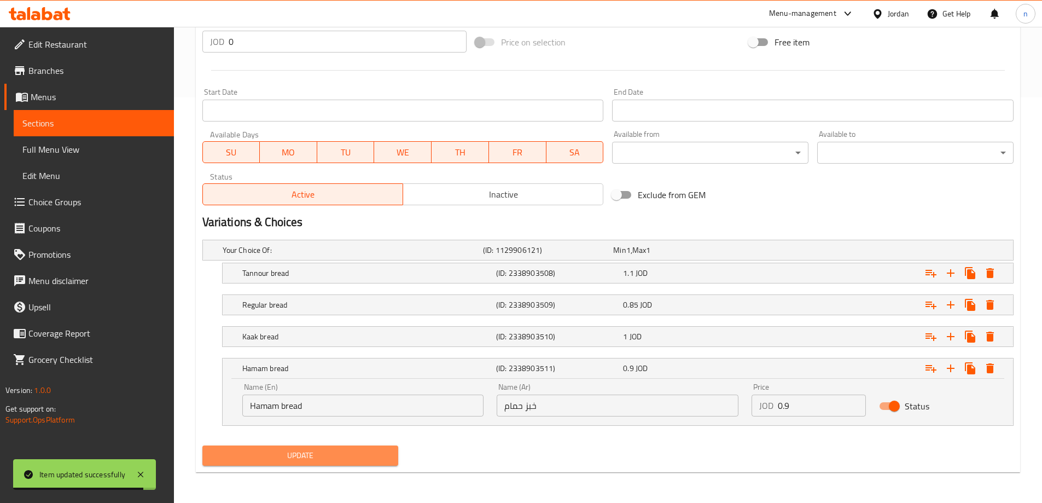
click at [304, 449] on span "Update" at bounding box center [300, 456] width 179 height 14
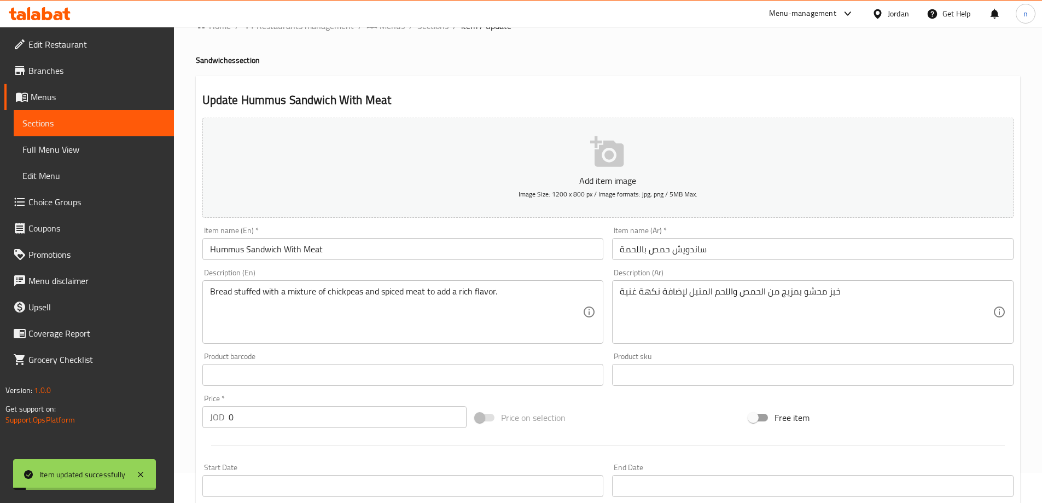
scroll to position [0, 0]
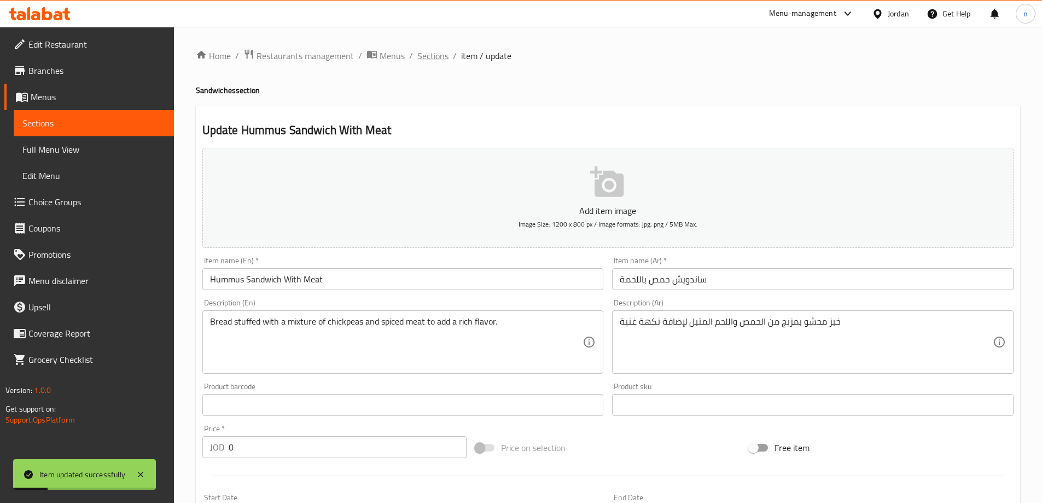
click at [441, 59] on span "Sections" at bounding box center [432, 55] width 31 height 13
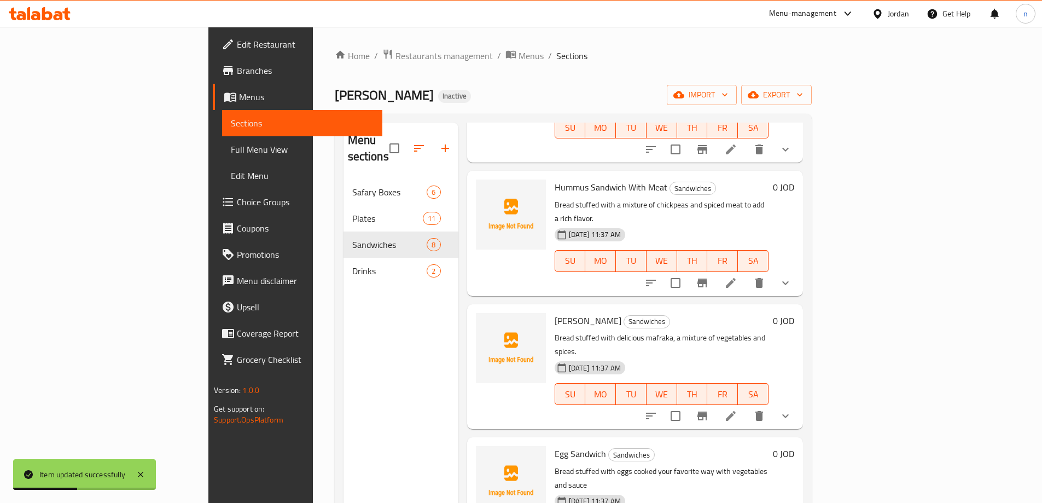
scroll to position [438, 0]
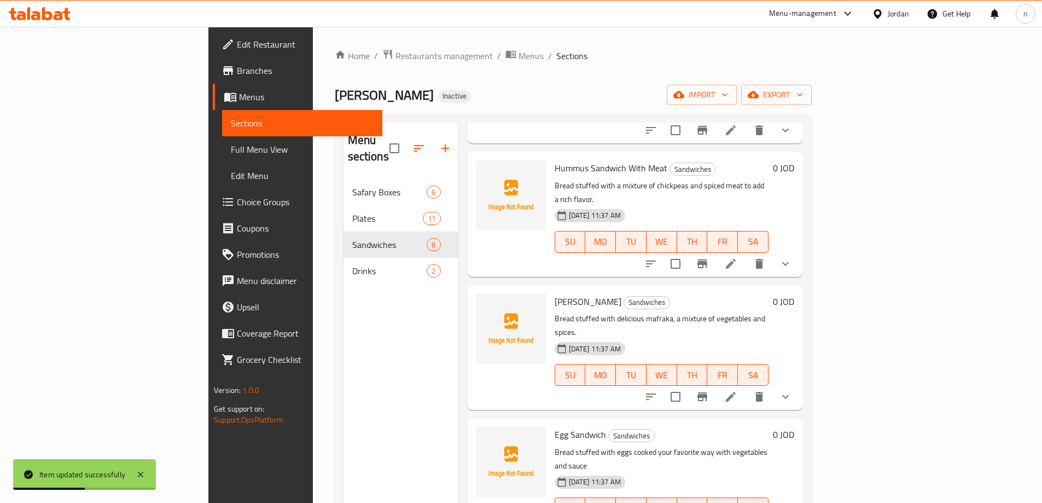
click at [737, 390] on icon at bounding box center [730, 396] width 13 height 13
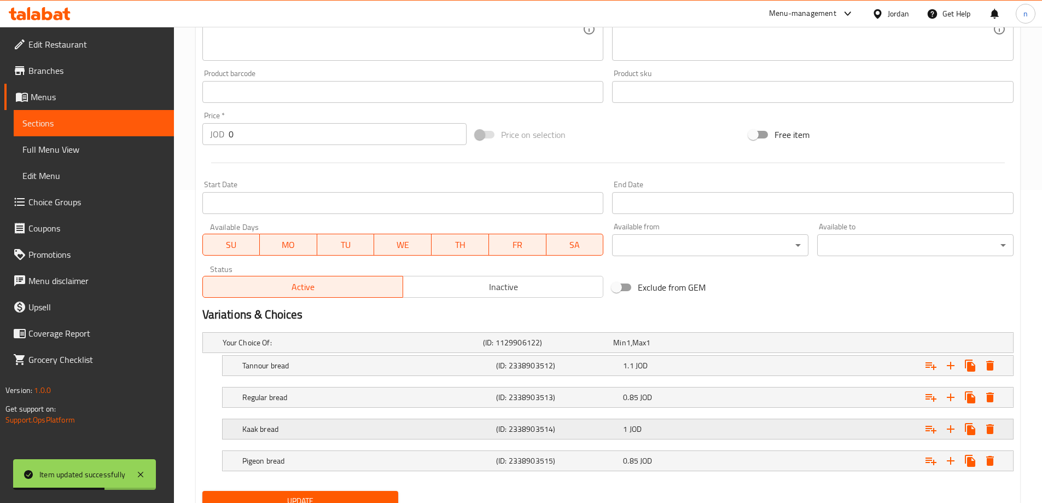
scroll to position [358, 0]
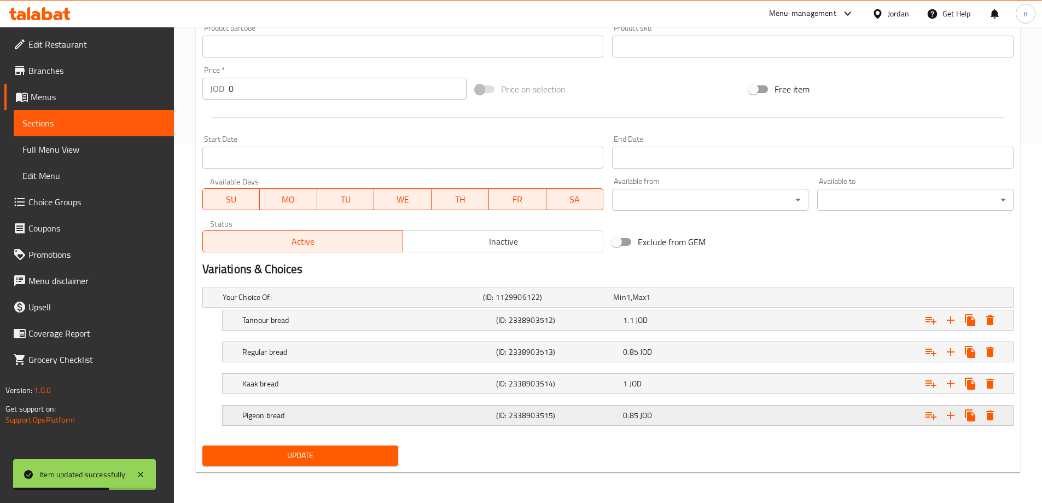
click at [306, 415] on h5 "Pigeon bread" at bounding box center [366, 415] width 249 height 11
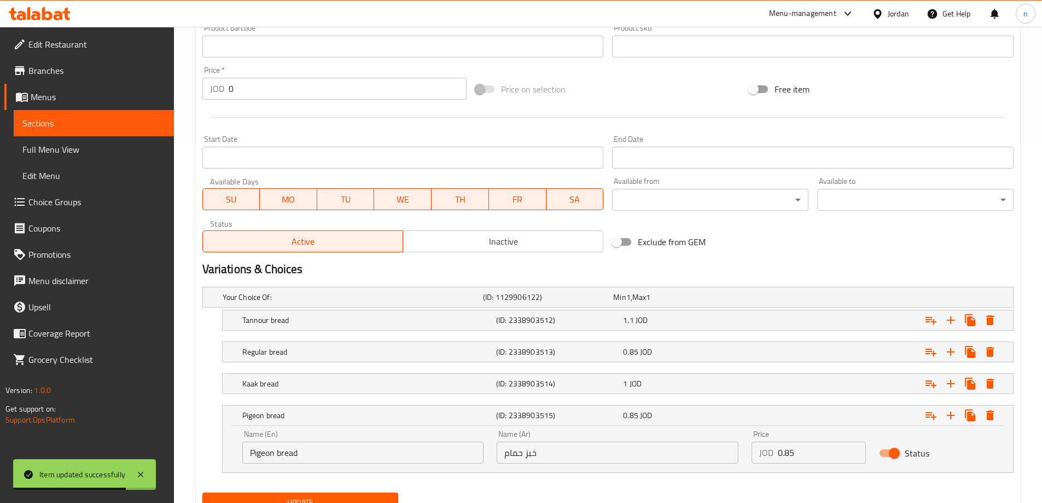
click at [300, 450] on input "Pigeon bread" at bounding box center [363, 452] width 242 height 22
paste input "Hamam"
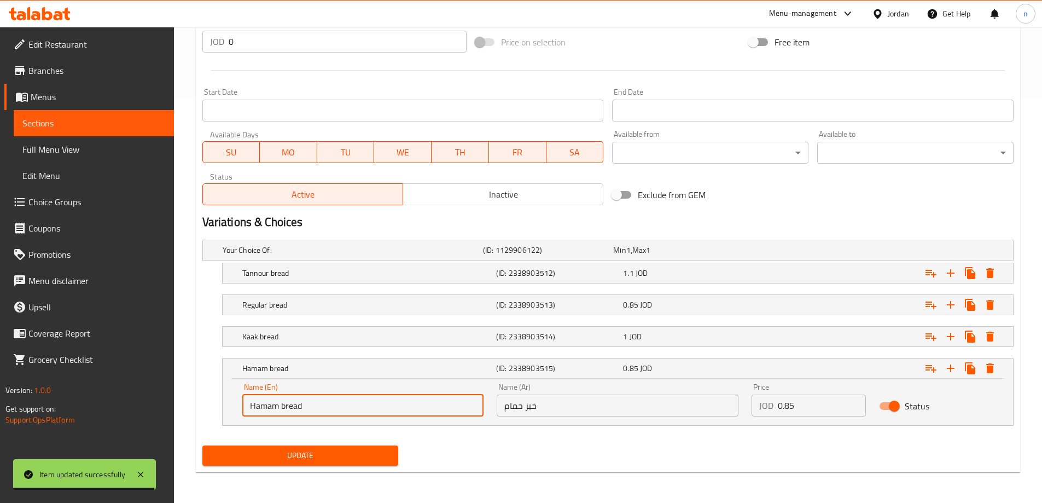
type input "Hamam bread"
click at [299, 451] on span "Update" at bounding box center [300, 456] width 179 height 14
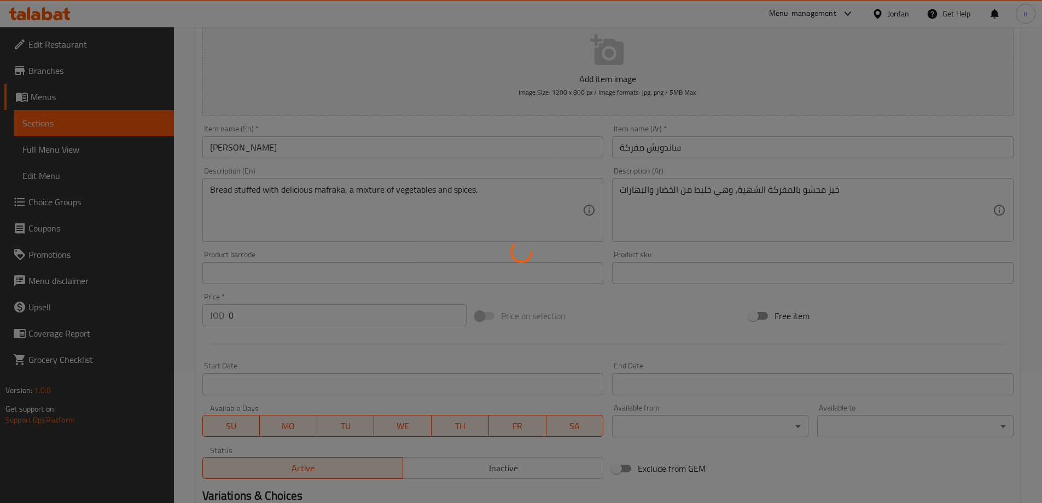
scroll to position [0, 0]
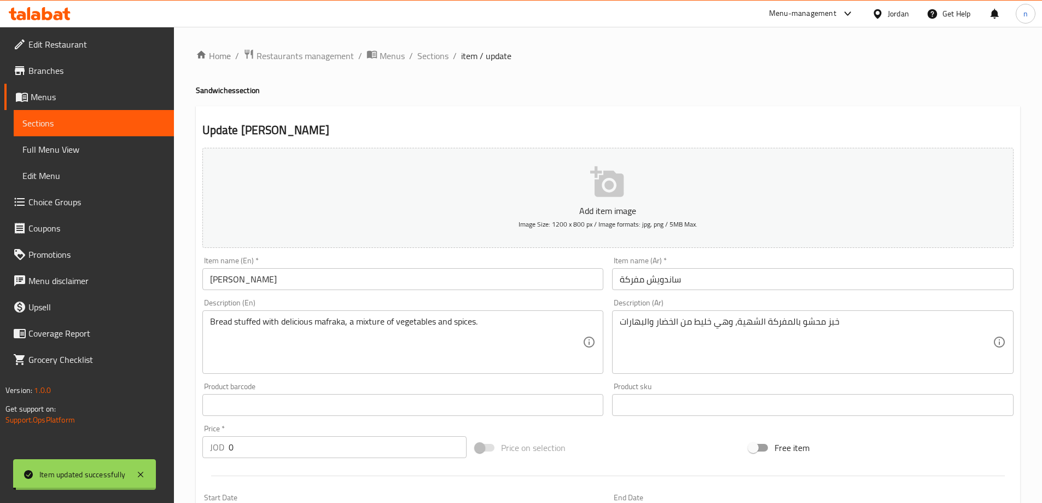
click at [431, 54] on span "Sections" at bounding box center [432, 55] width 31 height 13
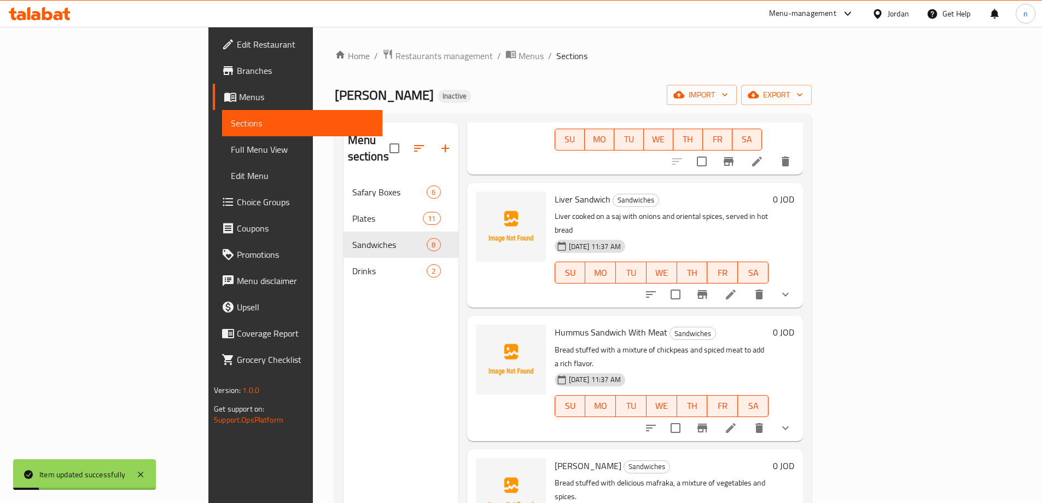
scroll to position [438, 0]
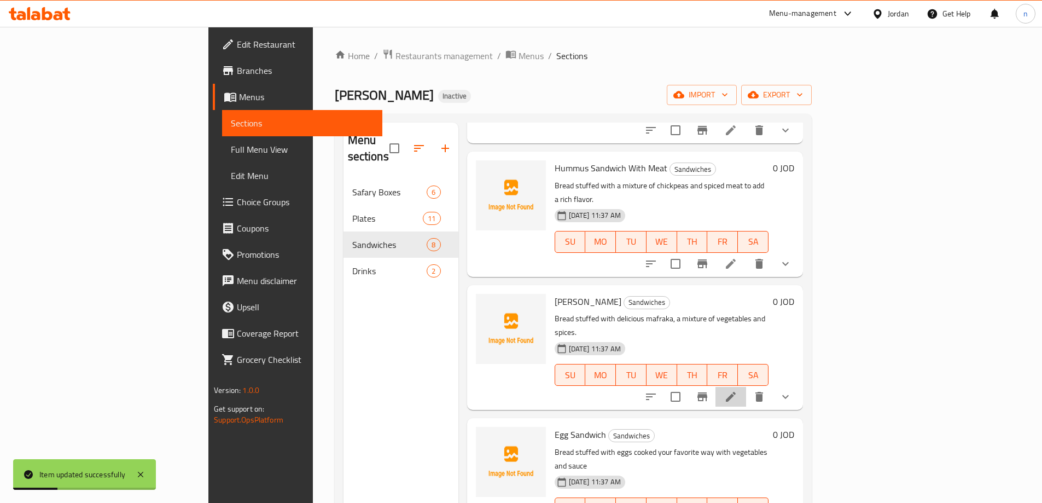
click at [746, 387] on li at bounding box center [731, 397] width 31 height 20
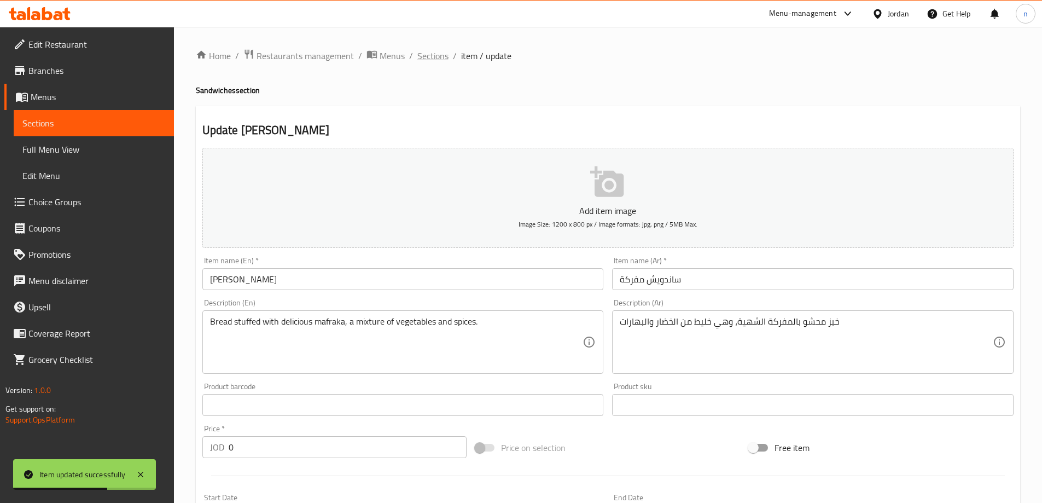
click at [424, 52] on span "Sections" at bounding box center [432, 55] width 31 height 13
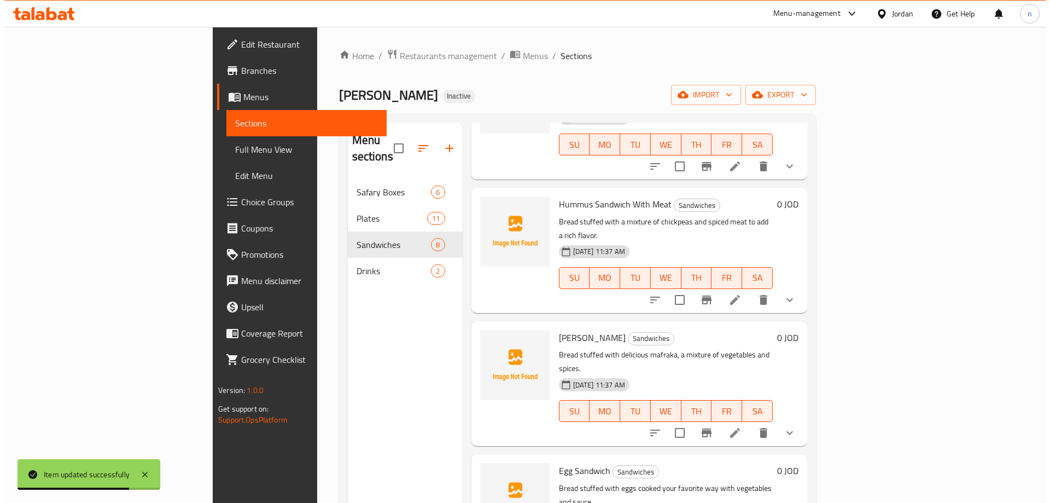
scroll to position [438, 0]
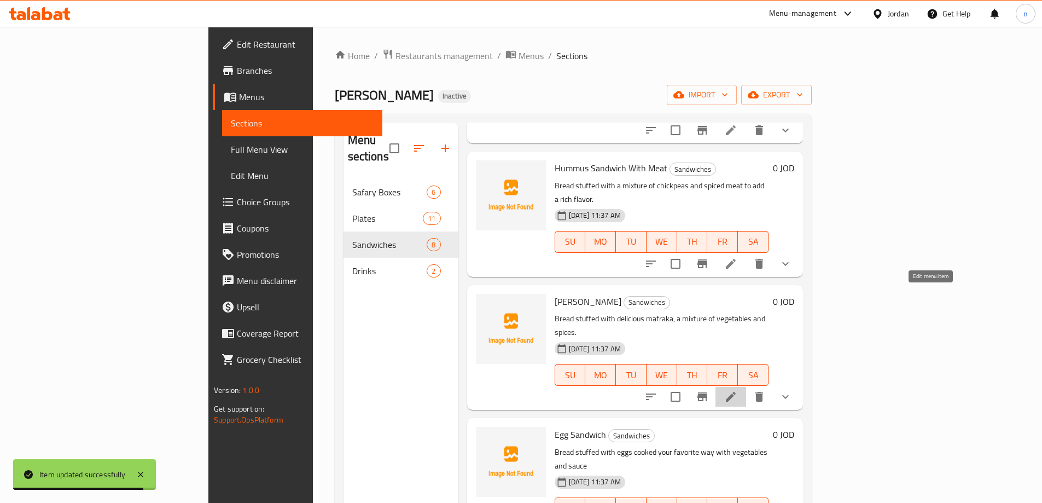
click at [737, 390] on icon at bounding box center [730, 396] width 13 height 13
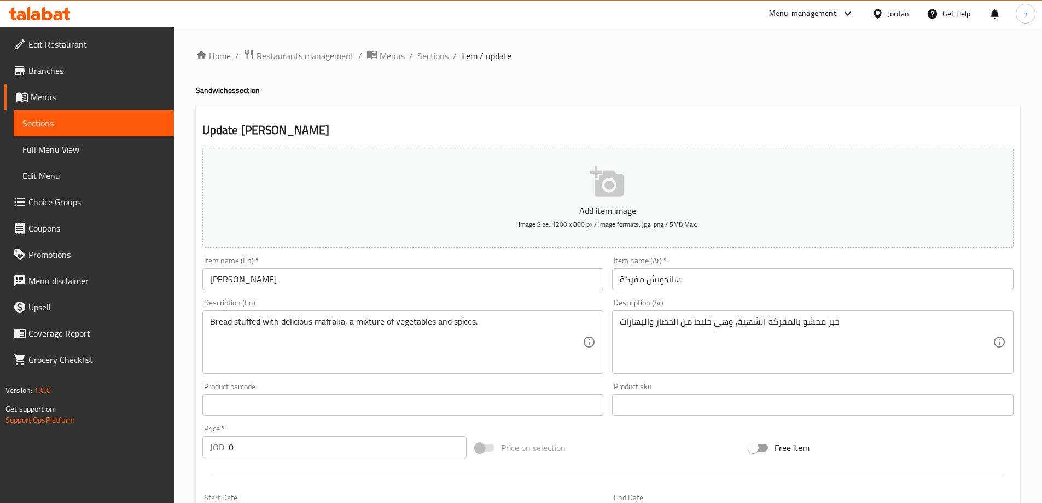
click at [435, 55] on span "Sections" at bounding box center [432, 55] width 31 height 13
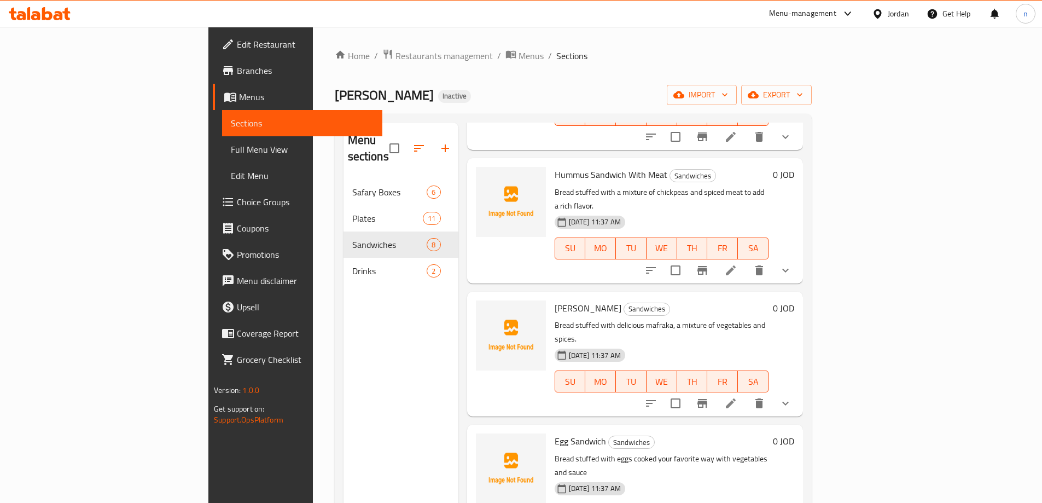
scroll to position [481, 0]
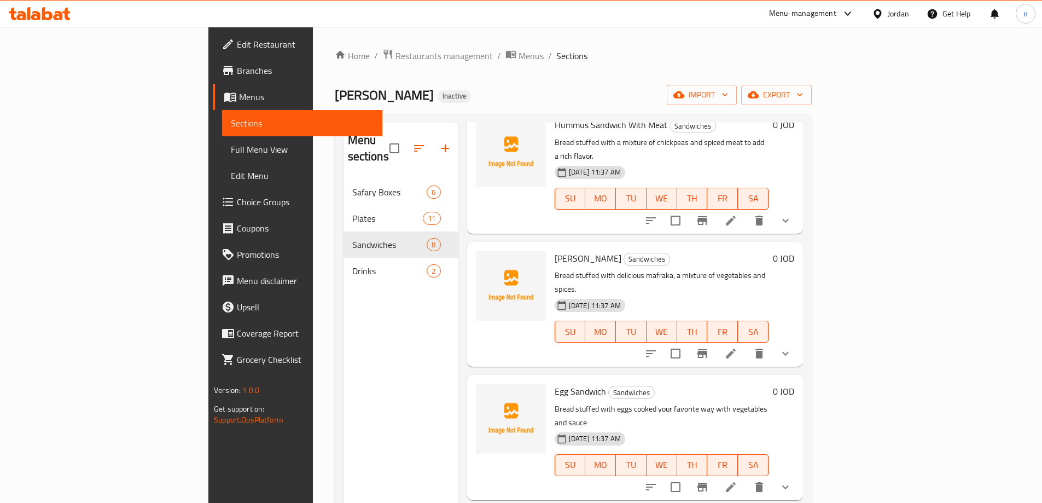
click at [746, 477] on li at bounding box center [731, 487] width 31 height 20
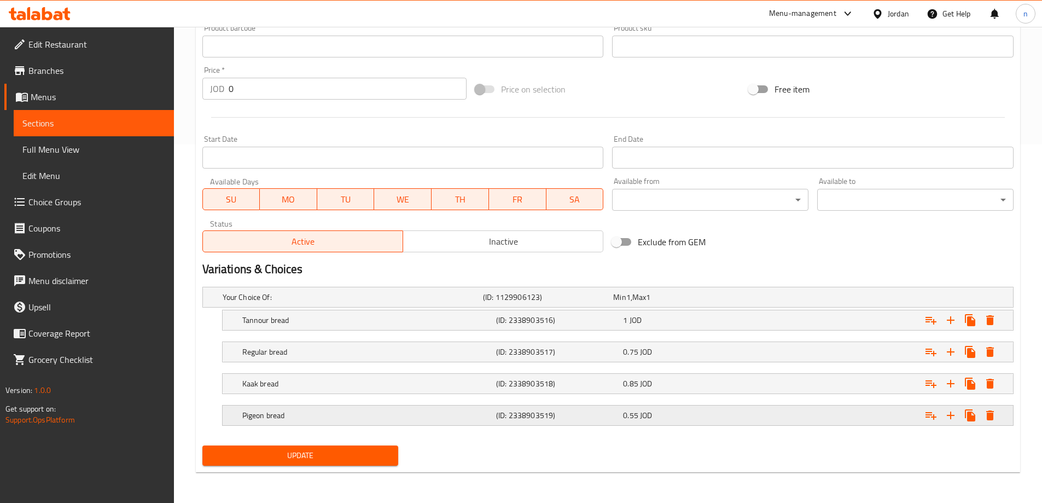
click at [319, 425] on div "Pigeon bread (ID: 2338903519) 0.55 JOD" at bounding box center [621, 415] width 762 height 24
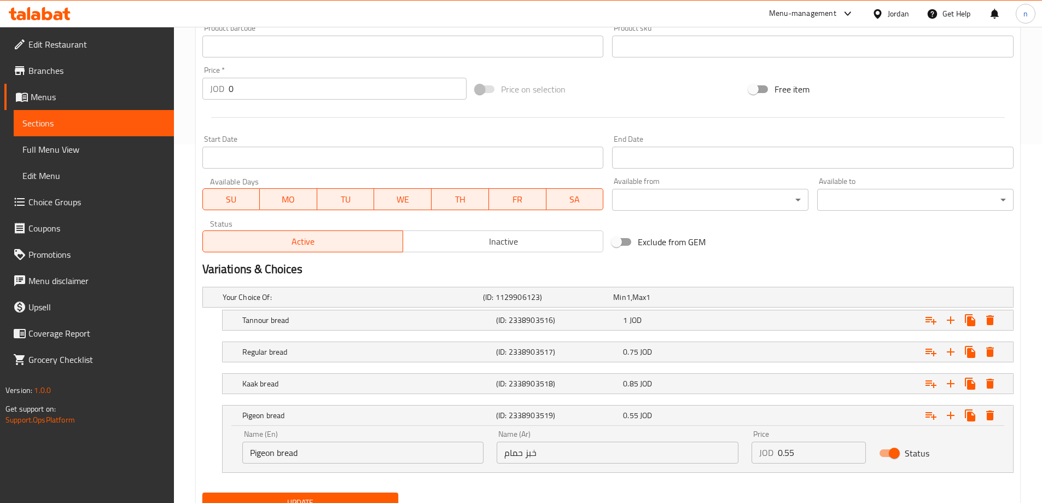
click at [267, 451] on input "Pigeon bread" at bounding box center [363, 452] width 242 height 22
paste input "Hamam"
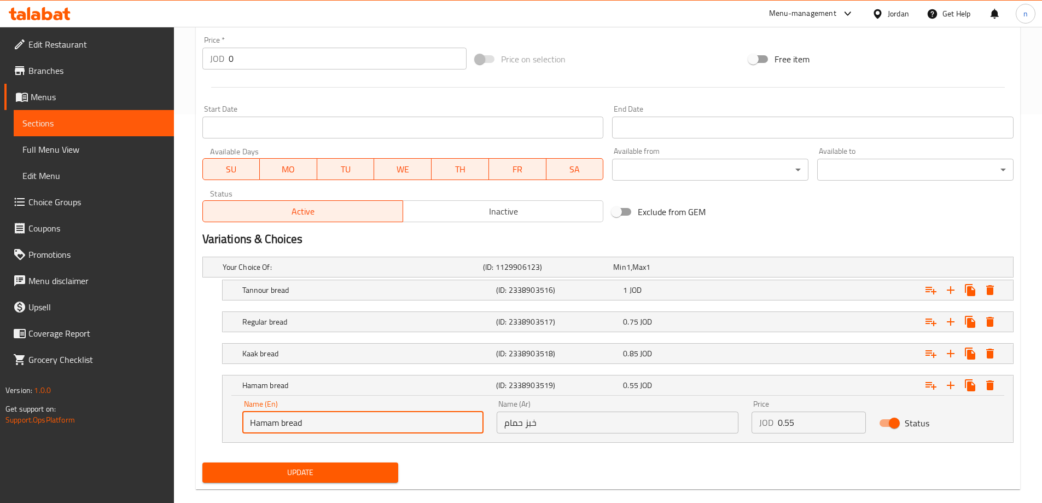
scroll to position [405, 0]
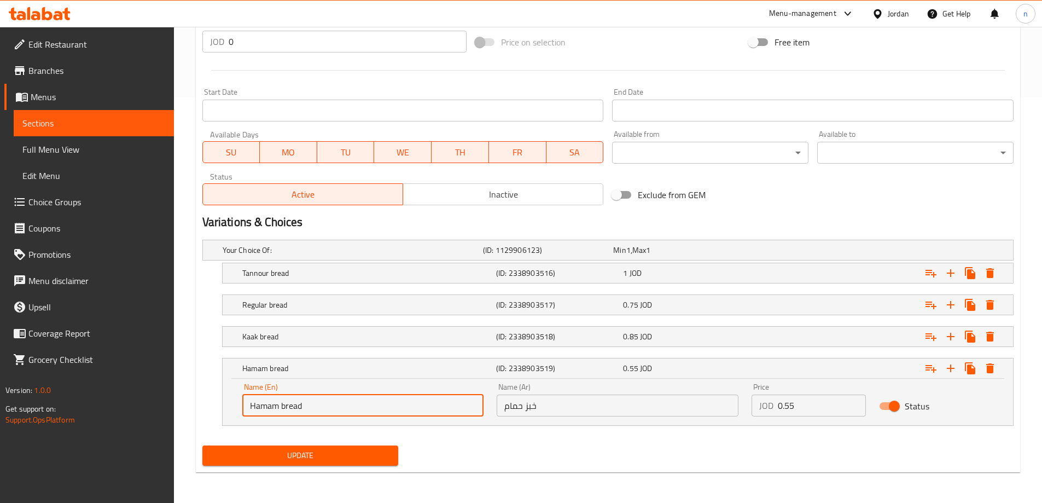
type input "Hamam bread"
click at [315, 455] on span "Update" at bounding box center [300, 456] width 179 height 14
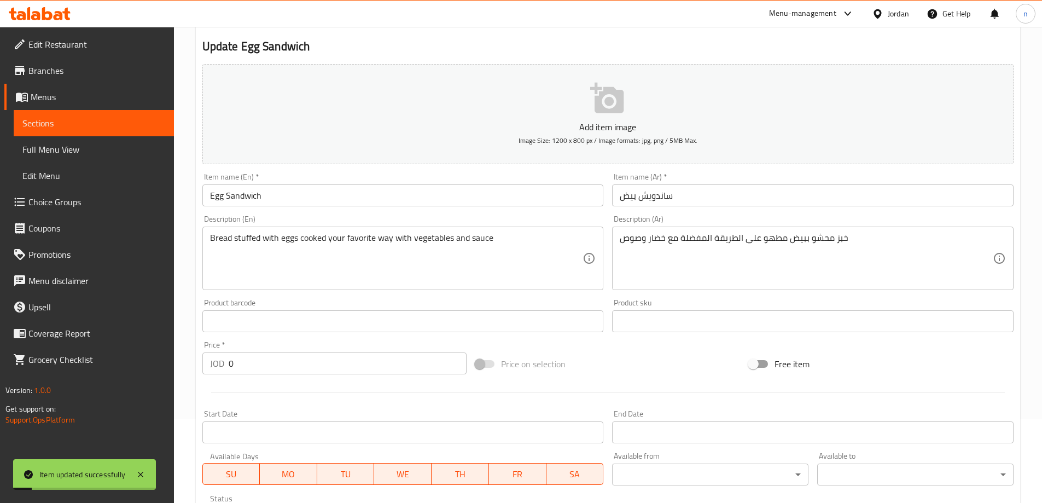
scroll to position [0, 0]
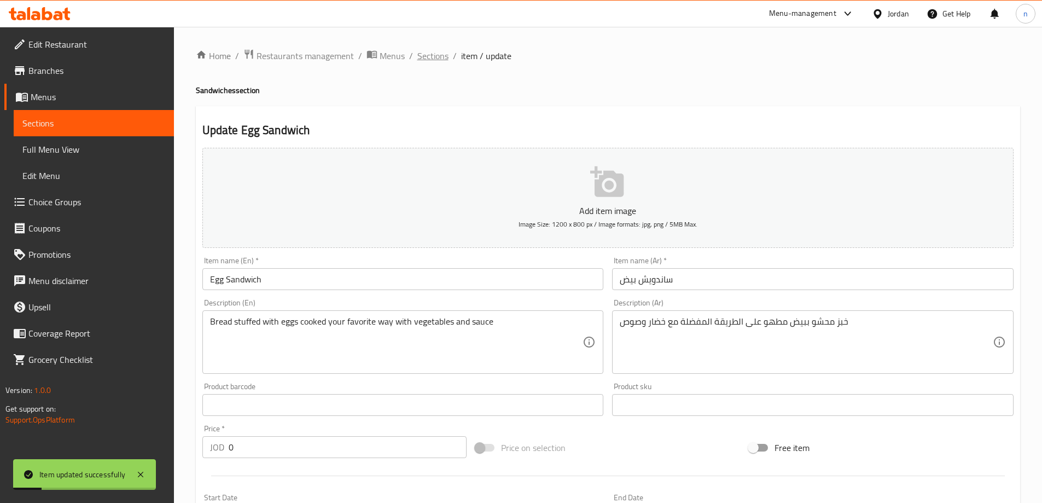
click at [433, 56] on span "Sections" at bounding box center [432, 55] width 31 height 13
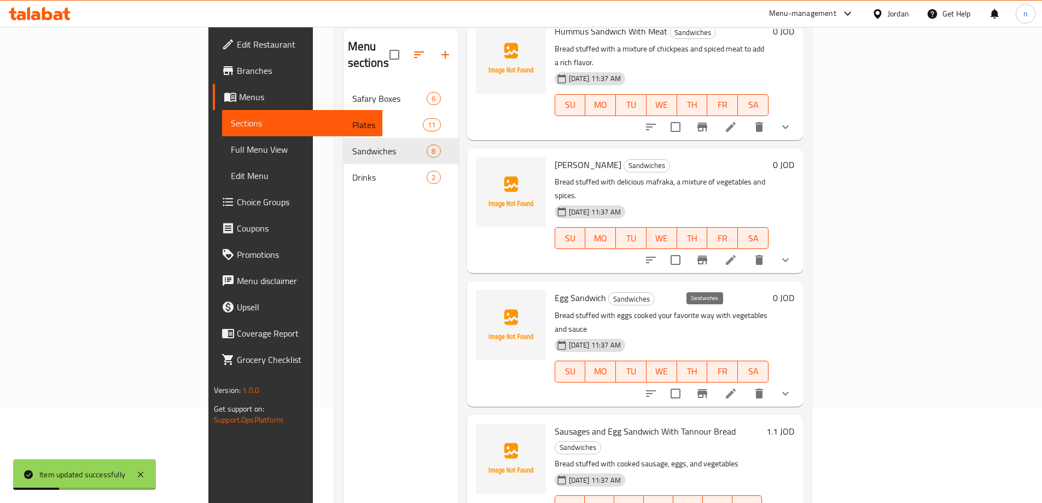
scroll to position [153, 0]
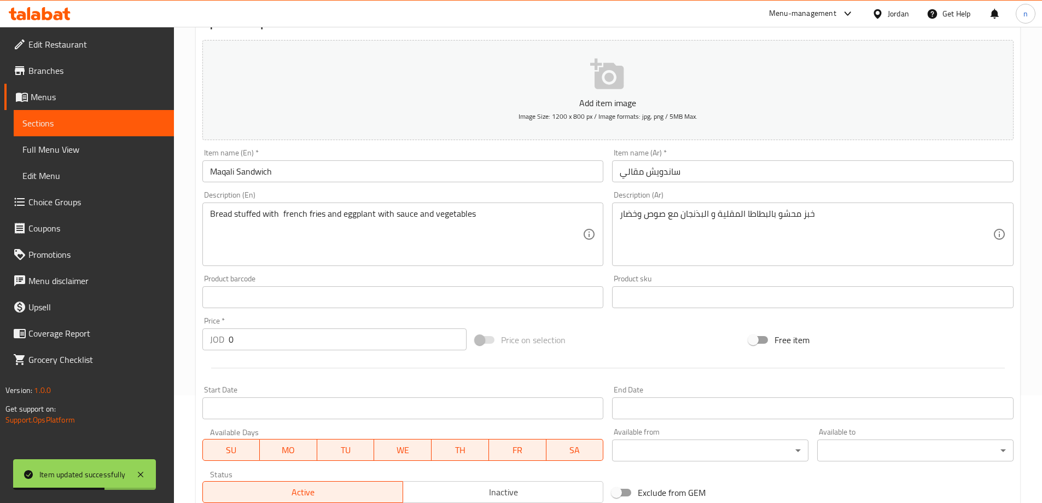
scroll to position [52, 0]
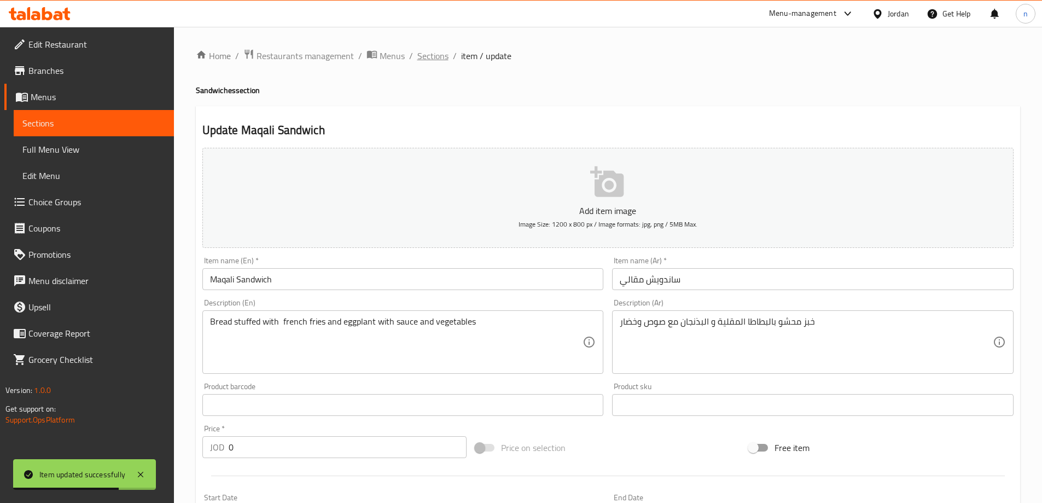
click at [427, 53] on span "Sections" at bounding box center [432, 55] width 31 height 13
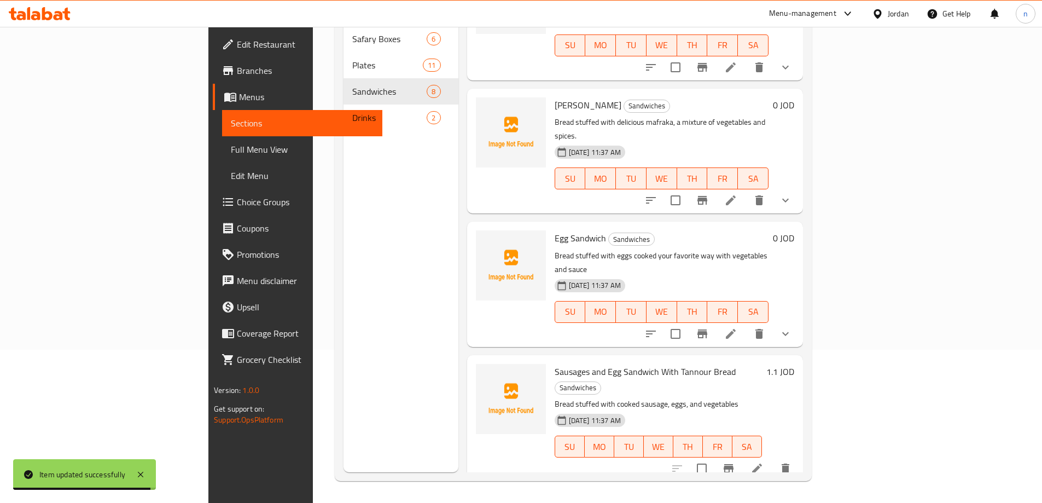
click at [764, 462] on icon at bounding box center [757, 468] width 13 height 13
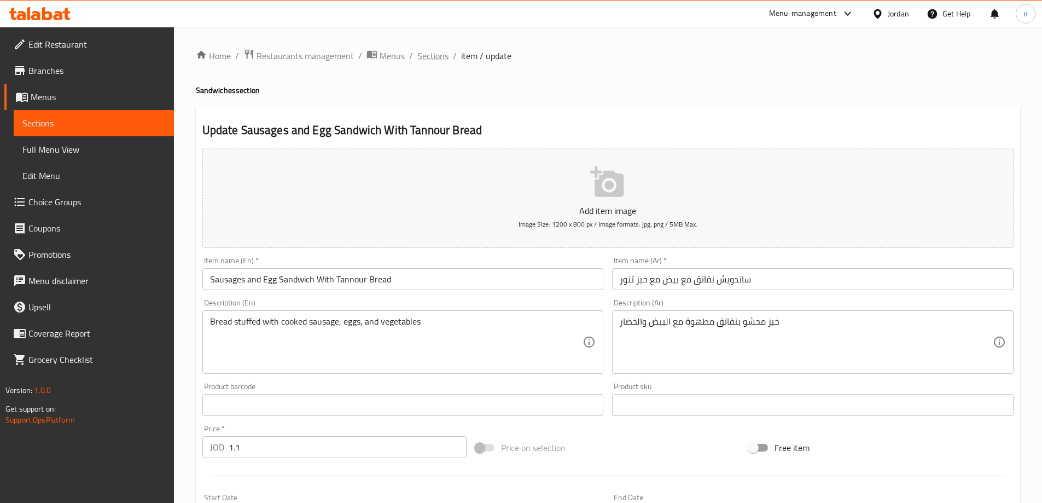
click at [421, 56] on span "Sections" at bounding box center [432, 55] width 31 height 13
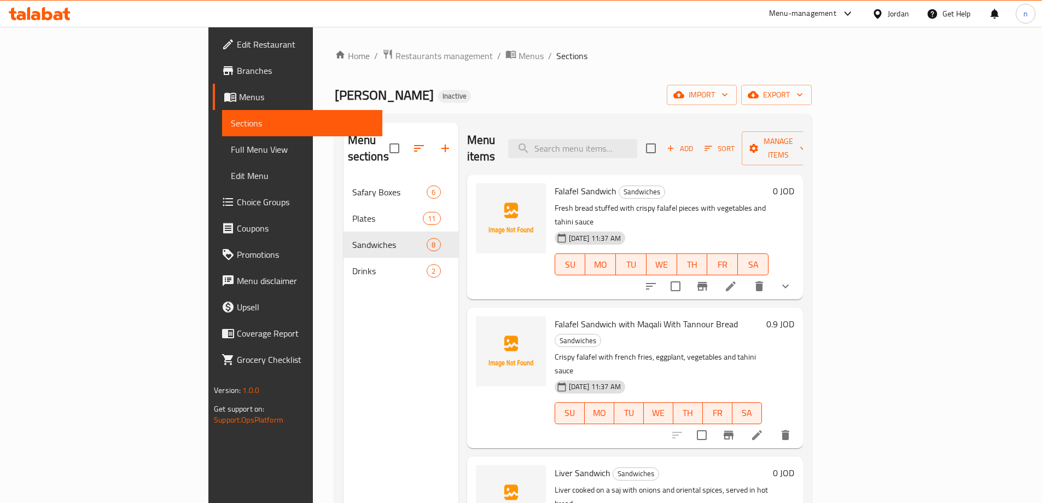
click at [237, 72] on span "Branches" at bounding box center [305, 70] width 137 height 13
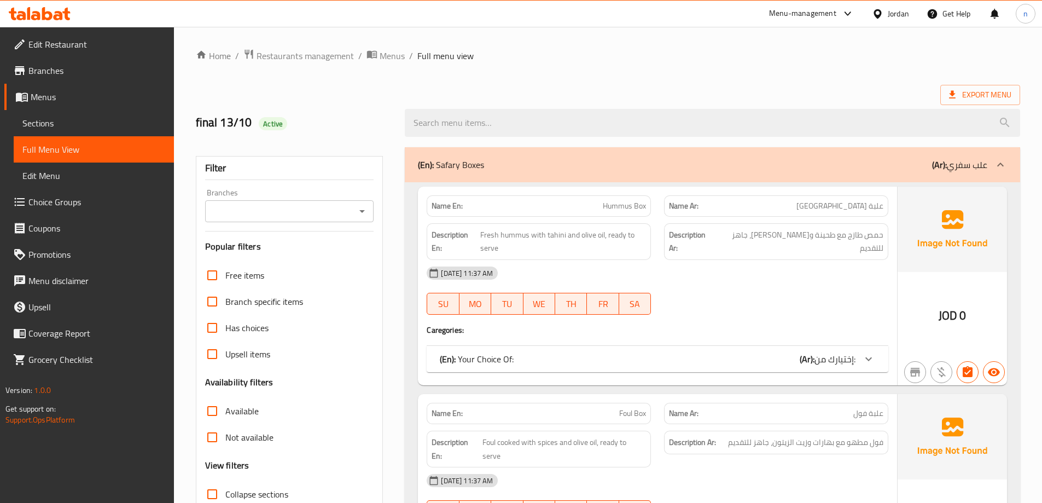
scroll to position [219, 0]
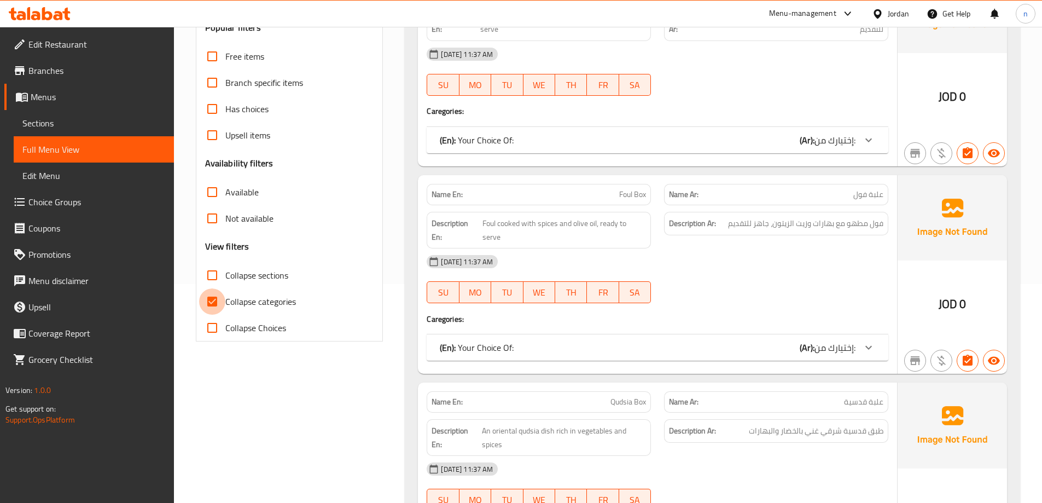
click at [217, 301] on input "Collapse categories" at bounding box center [212, 301] width 26 height 26
checkbox input "false"
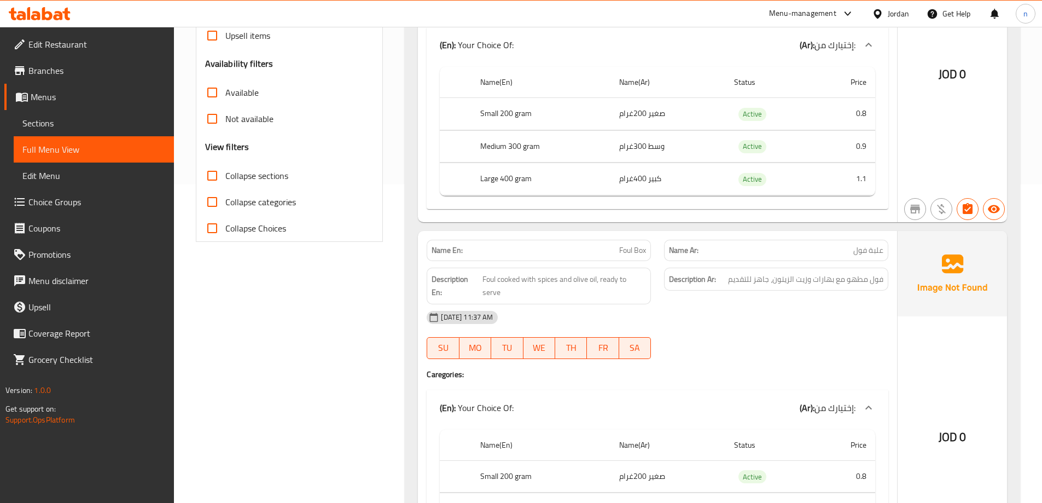
scroll to position [0, 0]
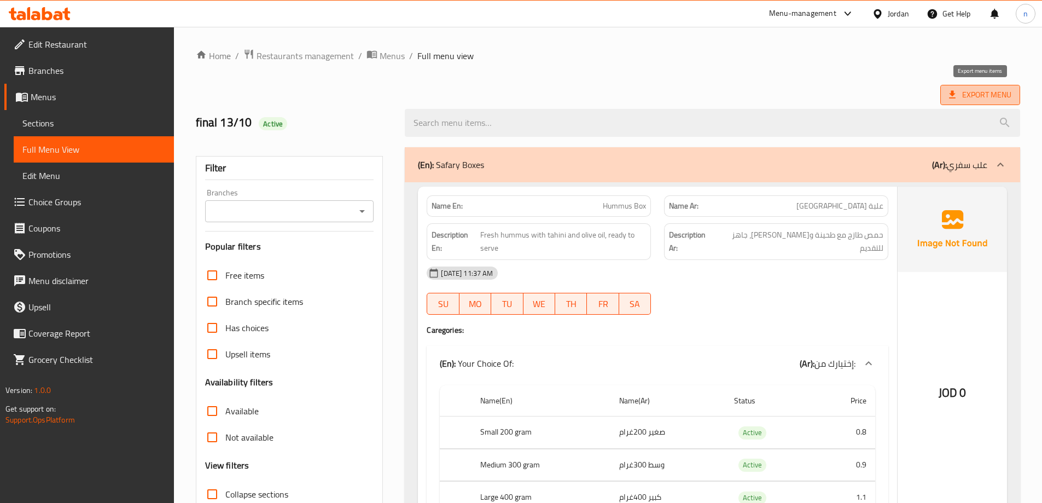
click at [964, 92] on span "Export Menu" at bounding box center [980, 95] width 62 height 14
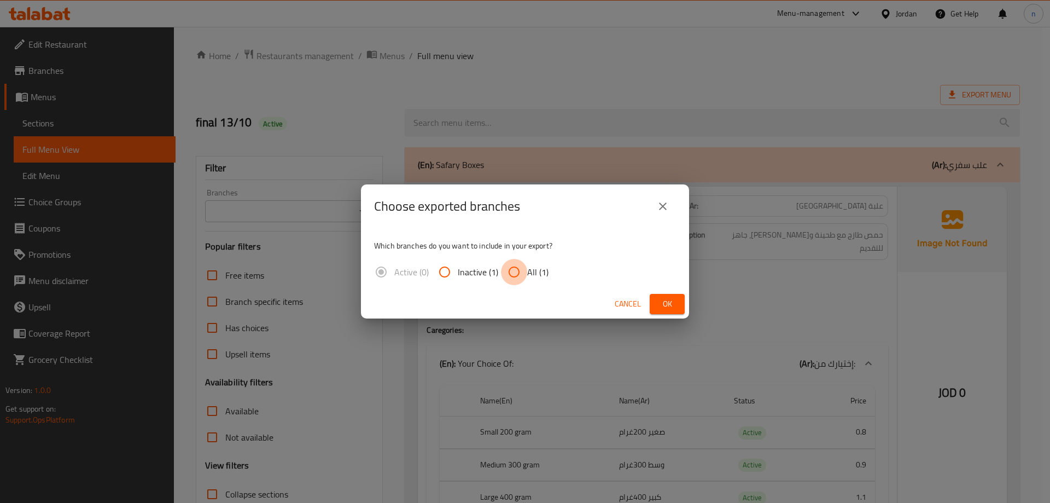
drag, startPoint x: 514, startPoint y: 272, endPoint x: 691, endPoint y: 325, distance: 185.5
click at [518, 274] on input "All (1)" at bounding box center [514, 272] width 26 height 26
radio input "true"
click at [658, 311] on button "Ok" at bounding box center [667, 304] width 35 height 20
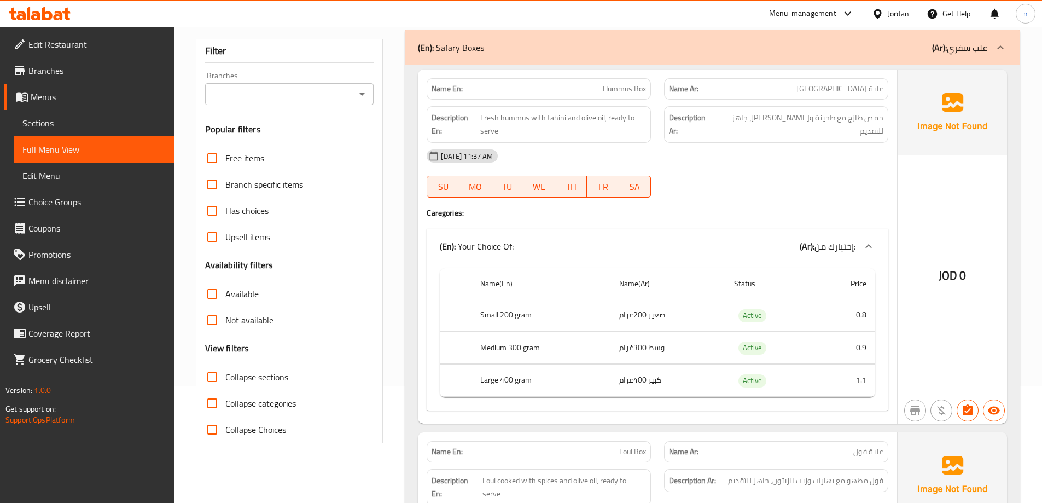
scroll to position [219, 0]
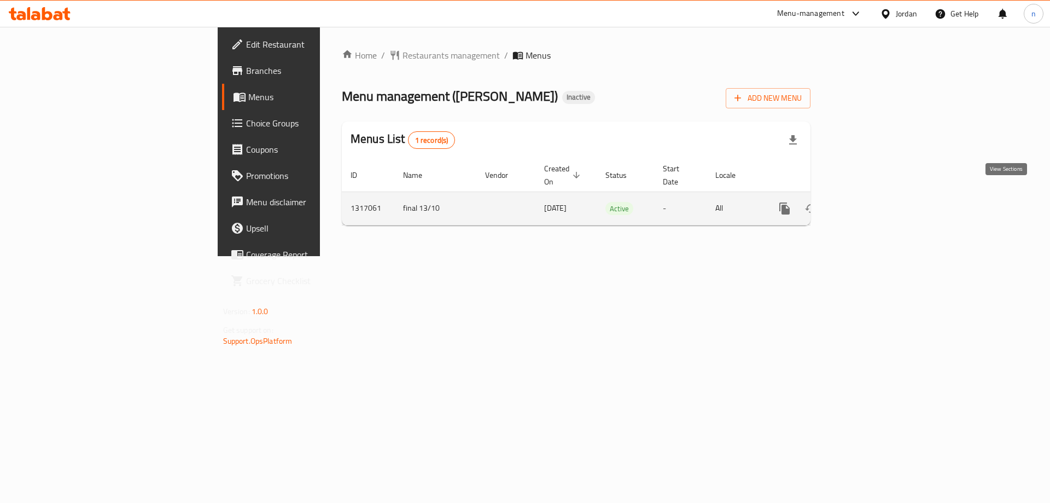
click at [870, 202] on icon "enhanced table" at bounding box center [863, 208] width 13 height 13
